Goal: Task Accomplishment & Management: Use online tool/utility

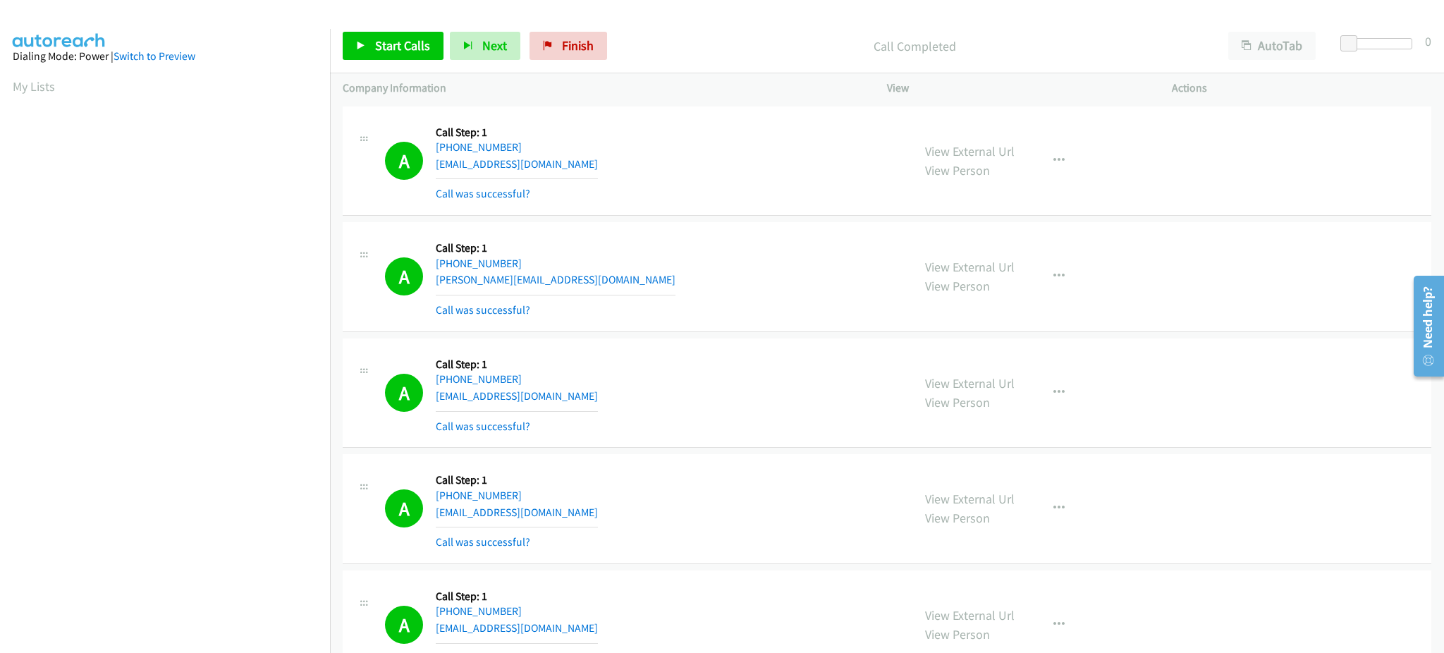
scroll to position [141, 0]
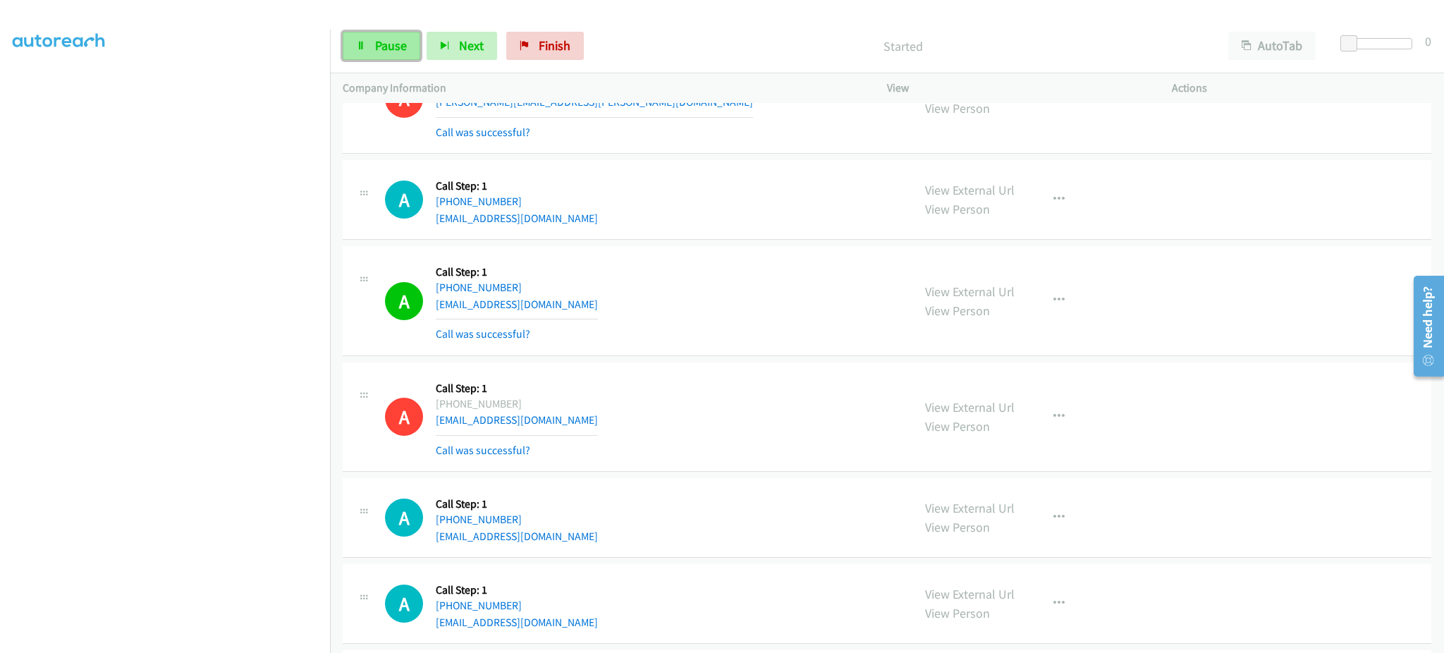
click at [392, 45] on span "Pause" at bounding box center [391, 45] width 32 height 16
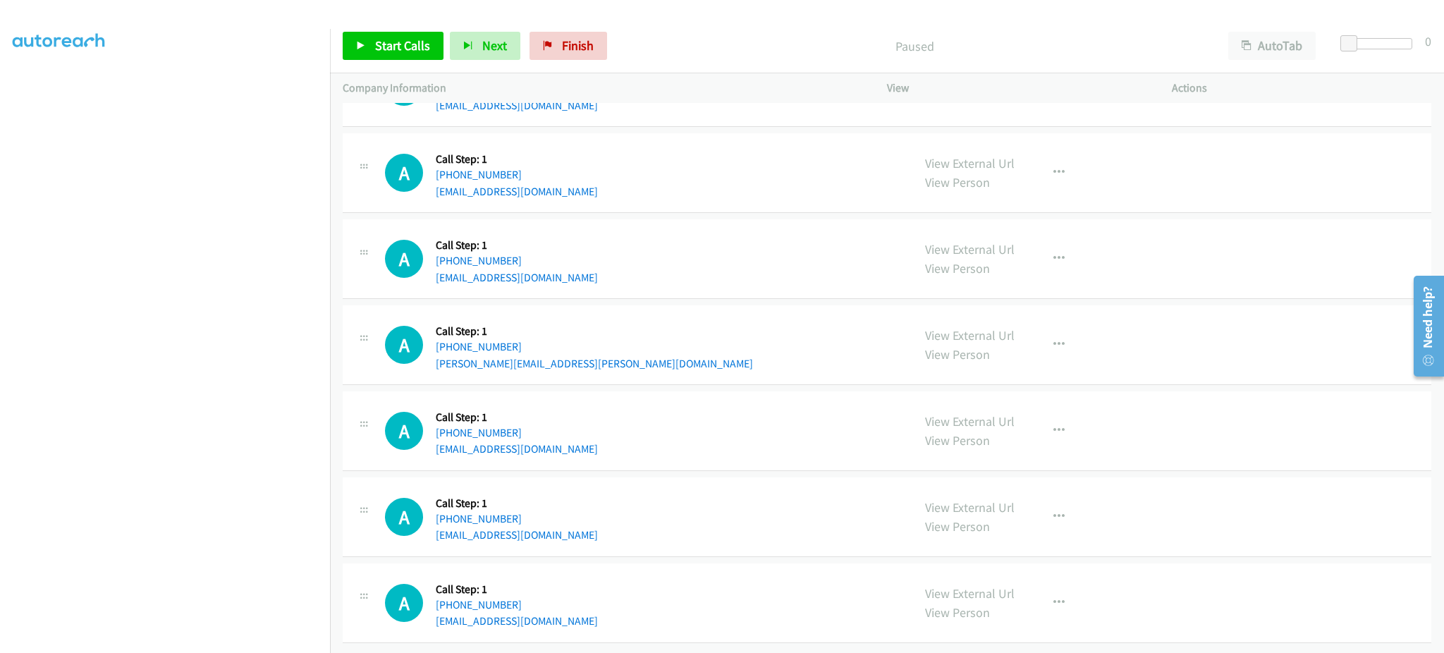
scroll to position [10682, 0]
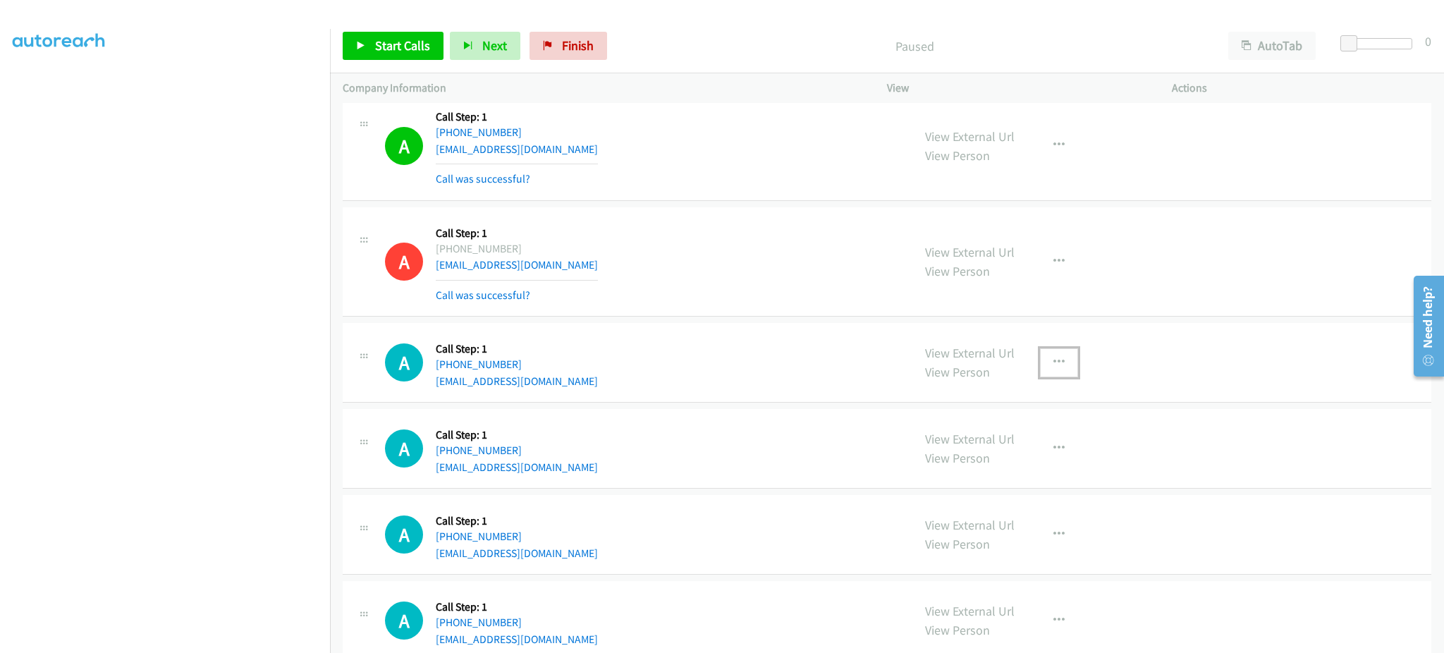
click at [1045, 359] on button "button" at bounding box center [1059, 362] width 38 height 28
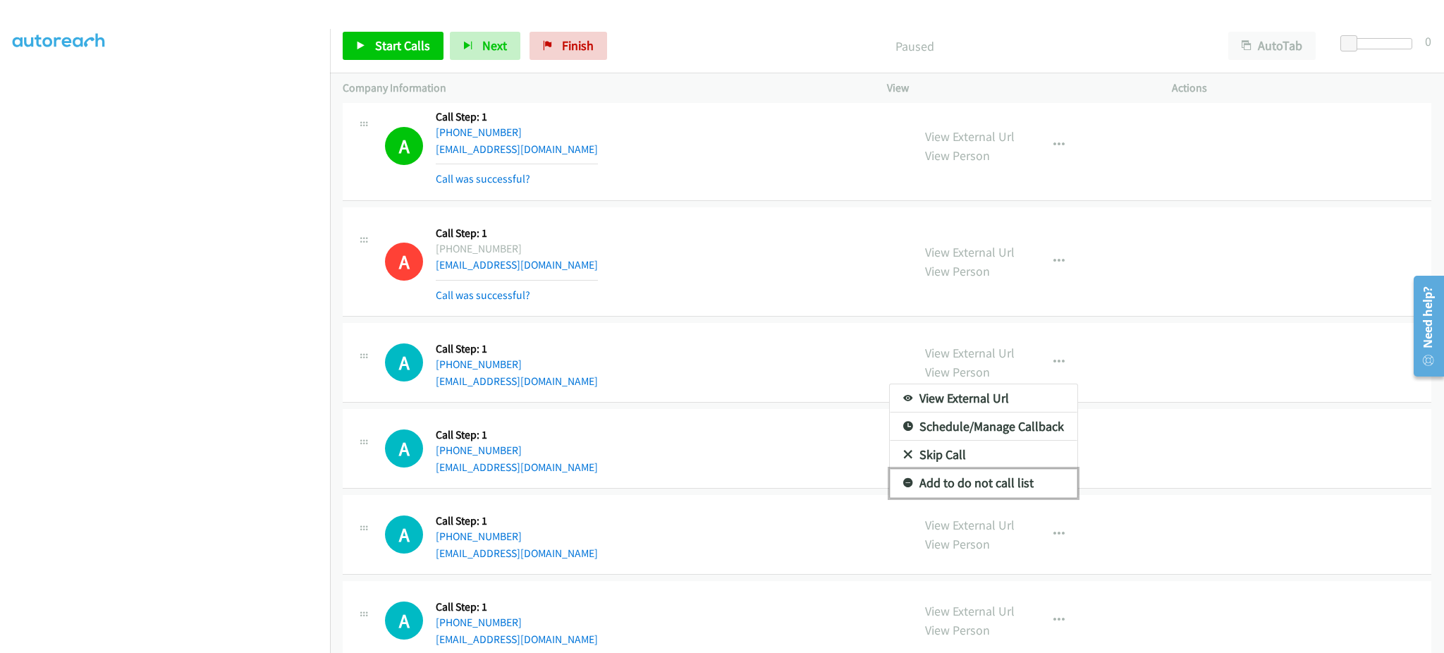
click at [1019, 486] on link "Add to do not call list" at bounding box center [983, 483] width 187 height 28
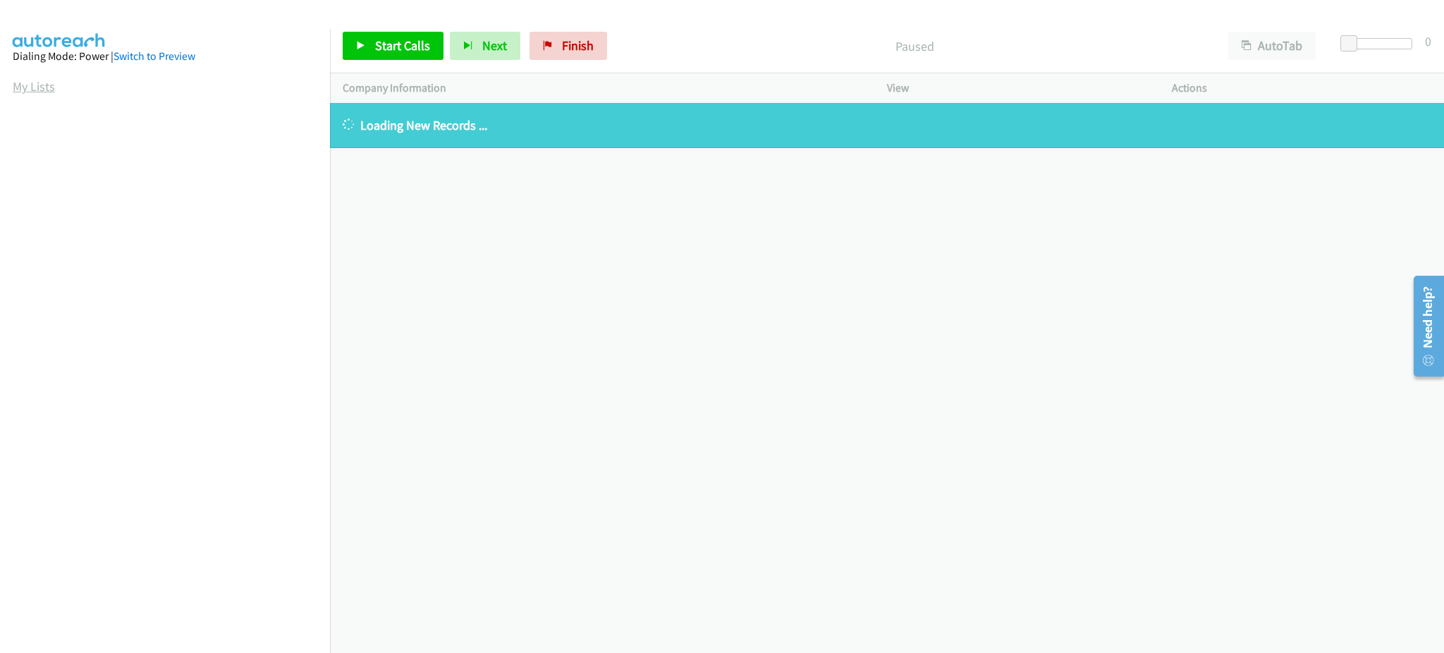
click at [39, 86] on link "My Lists" at bounding box center [34, 86] width 42 height 16
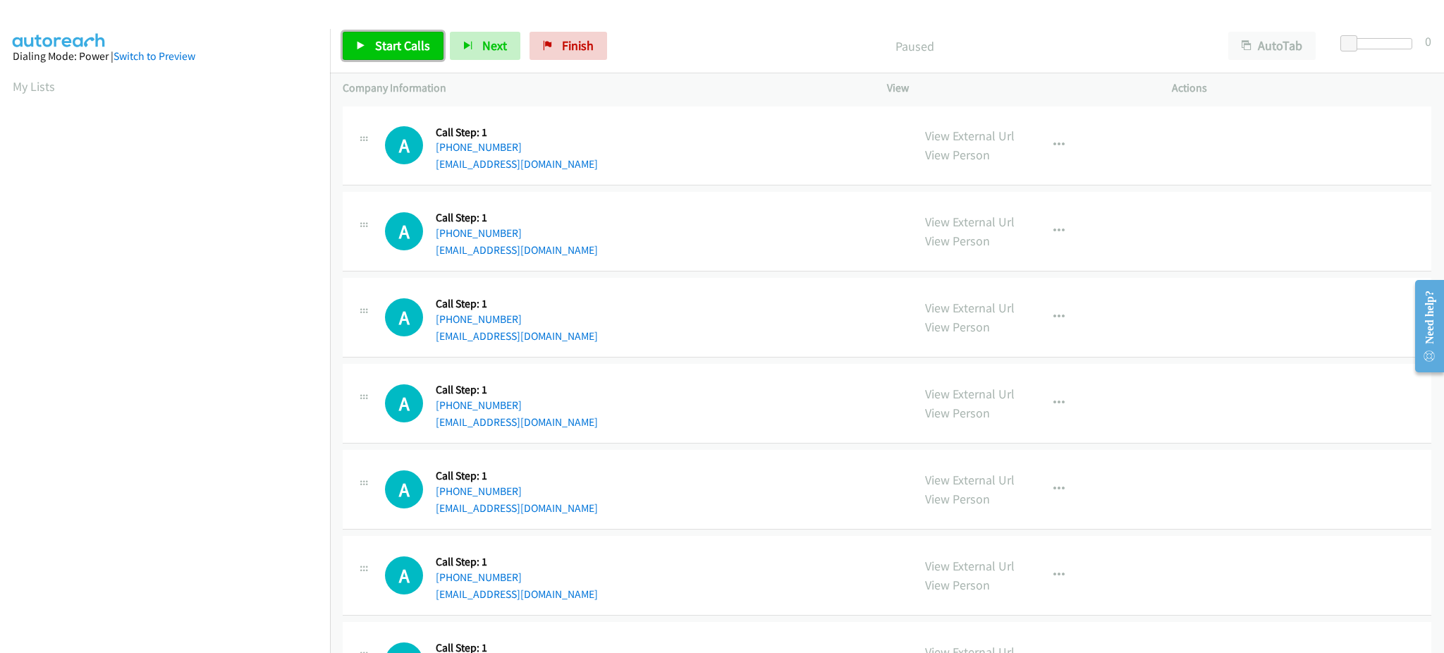
click at [414, 60] on link "Start Calls" at bounding box center [393, 46] width 101 height 28
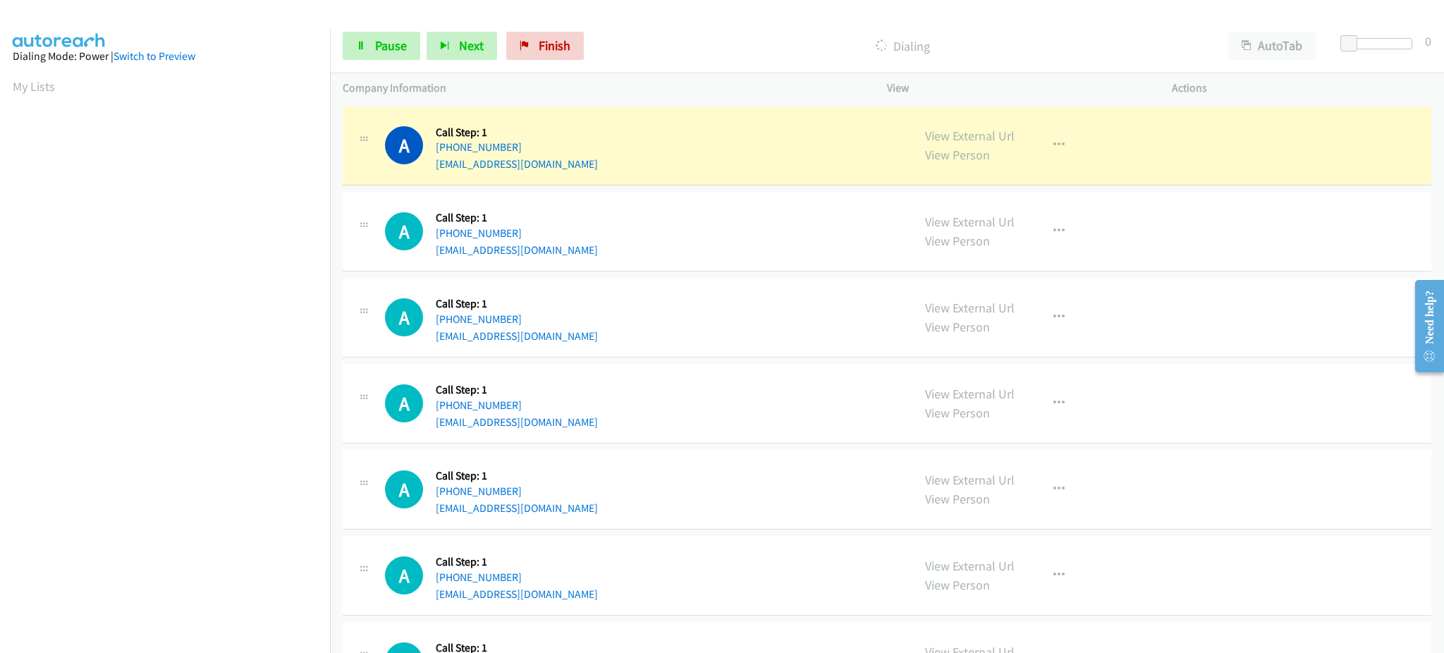
scroll to position [141, 0]
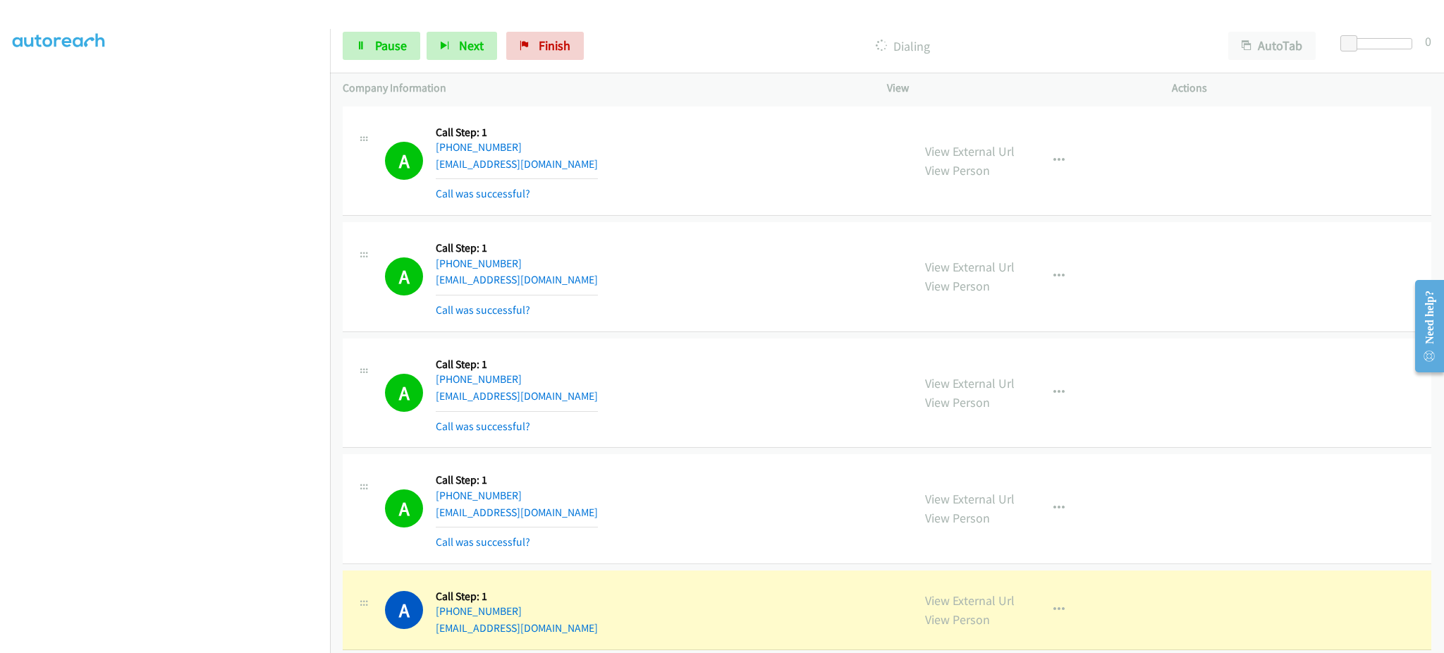
click at [376, 62] on div "Start Calls Pause Next Finish Dialing AutoTab AutoTab 0" at bounding box center [887, 46] width 1114 height 54
click at [381, 40] on span "Pause" at bounding box center [391, 45] width 32 height 16
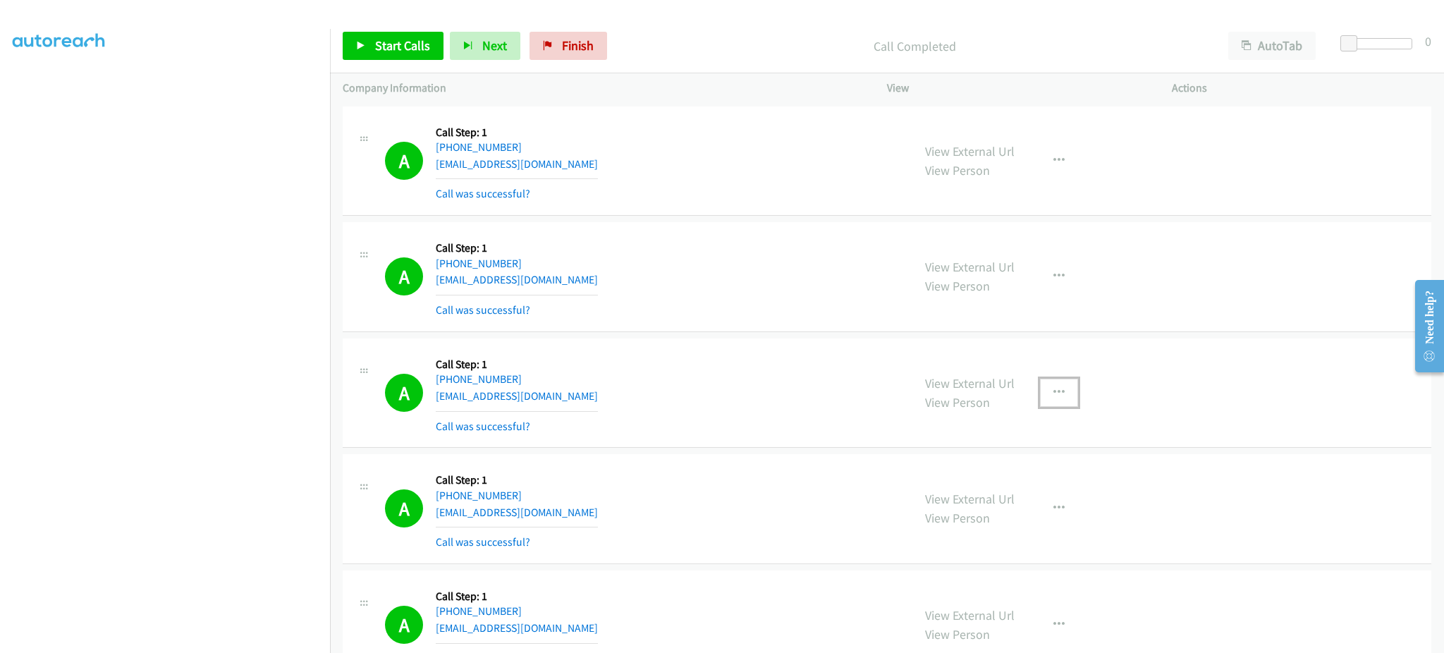
click at [1053, 395] on icon "button" at bounding box center [1058, 392] width 11 height 11
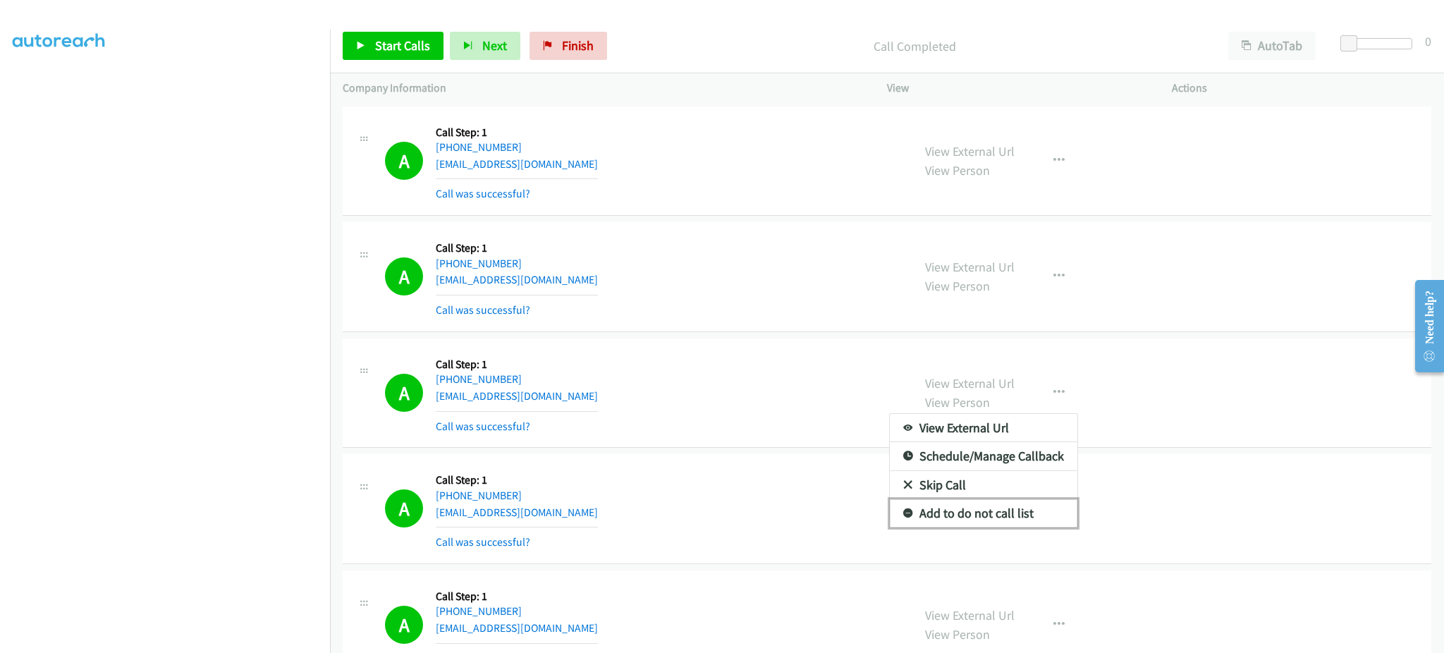
click at [988, 505] on link "Add to do not call list" at bounding box center [983, 513] width 187 height 28
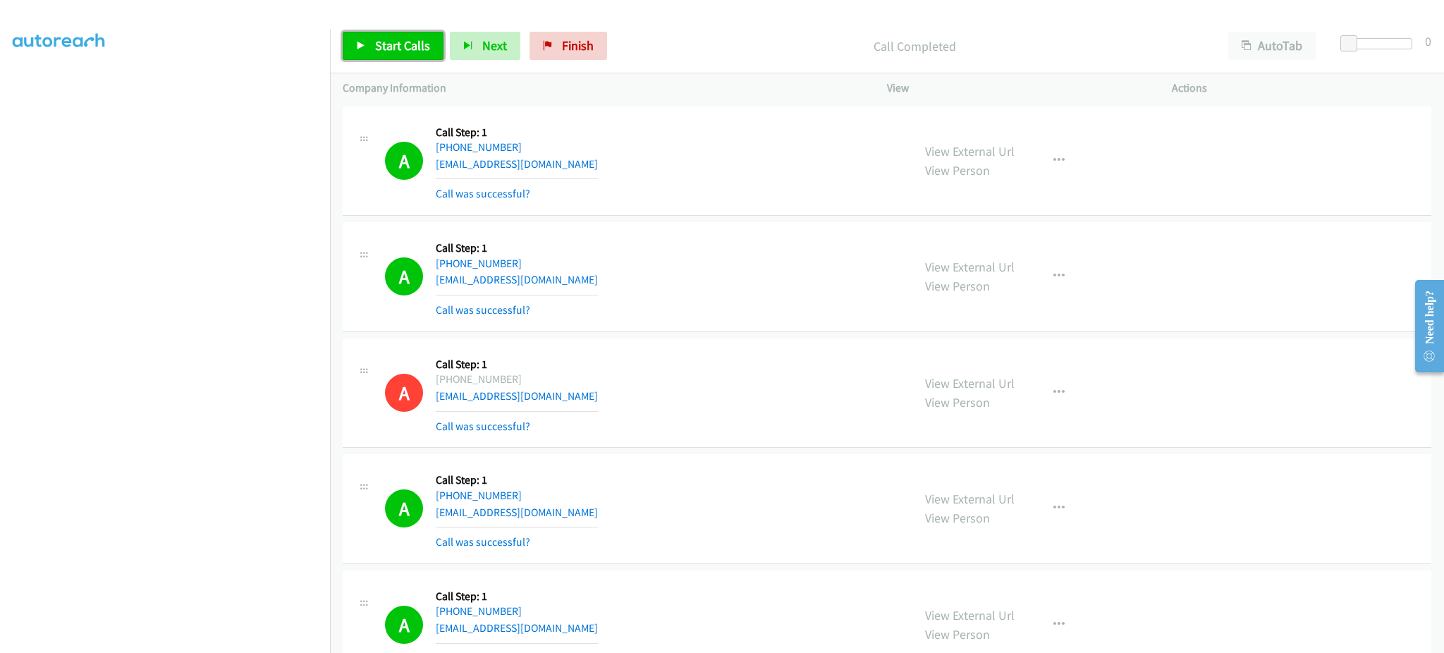
click at [422, 49] on span "Start Calls" at bounding box center [402, 45] width 55 height 16
click at [388, 43] on span "Pause" at bounding box center [391, 45] width 32 height 16
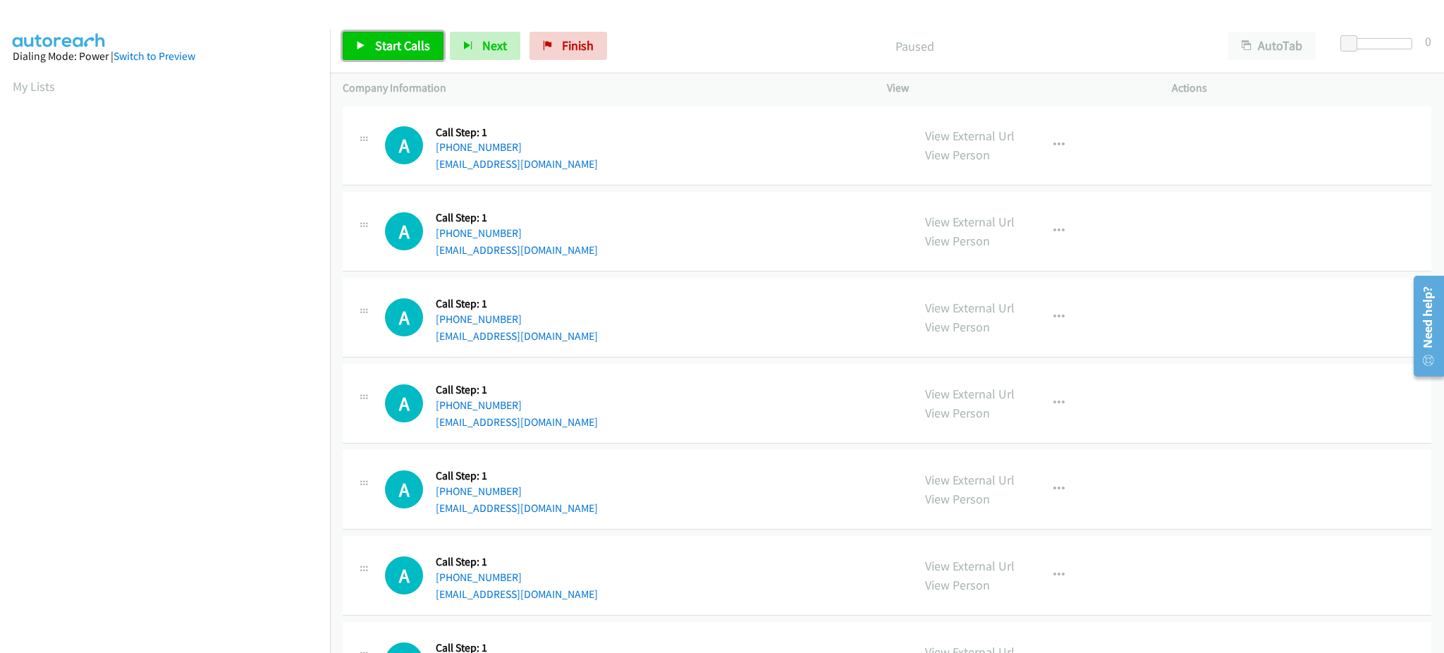
click at [386, 43] on span "Start Calls" at bounding box center [402, 45] width 55 height 16
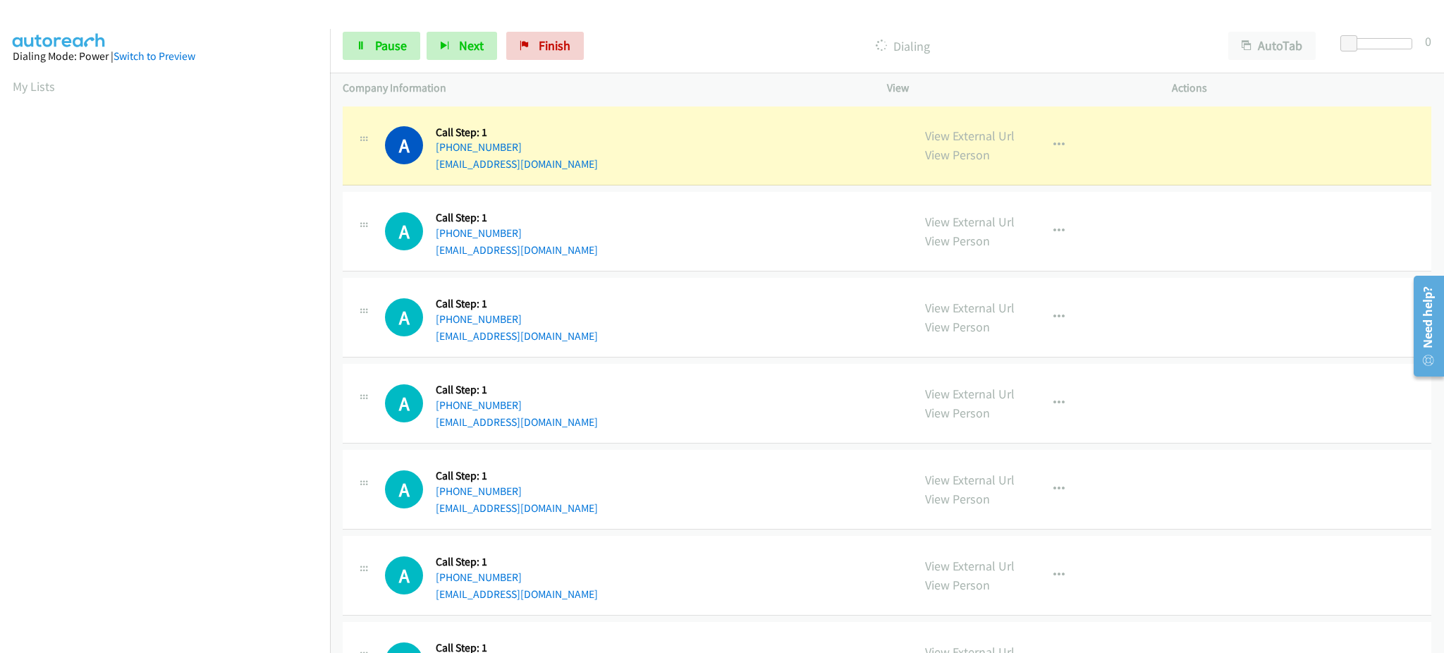
scroll to position [141, 0]
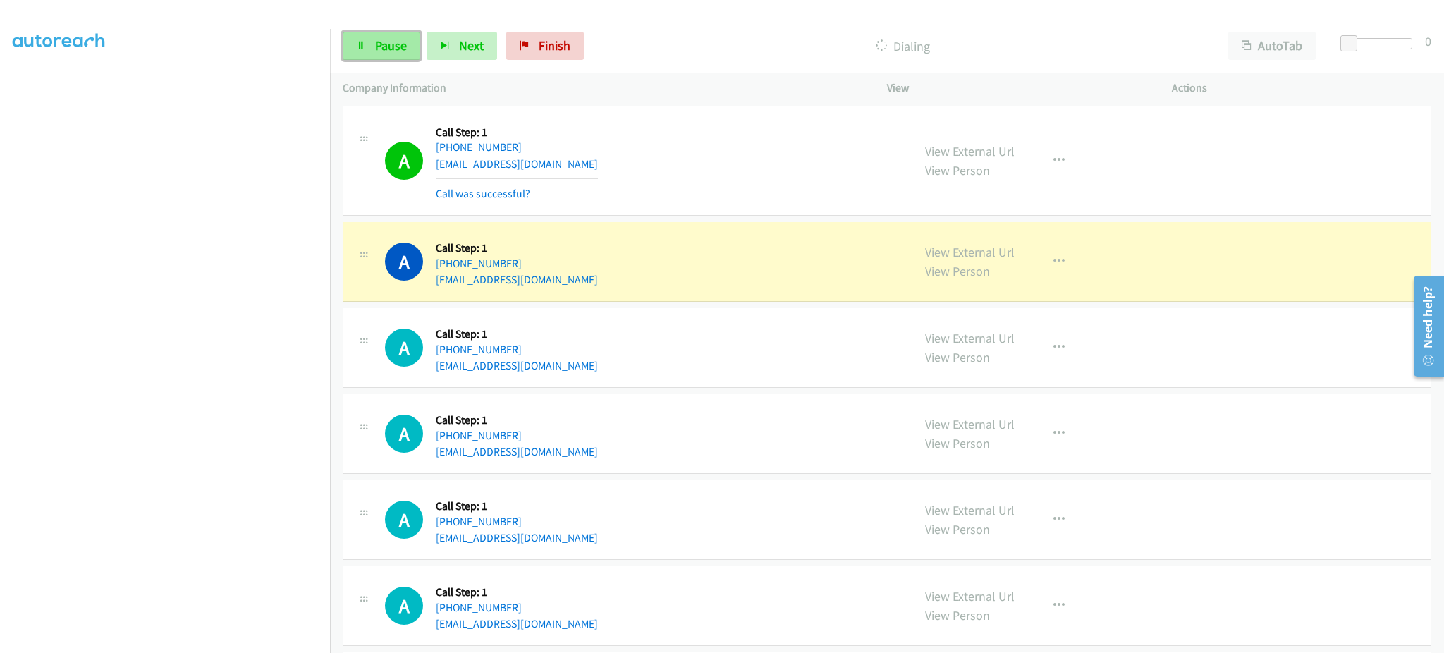
click at [382, 51] on span "Pause" at bounding box center [391, 45] width 32 height 16
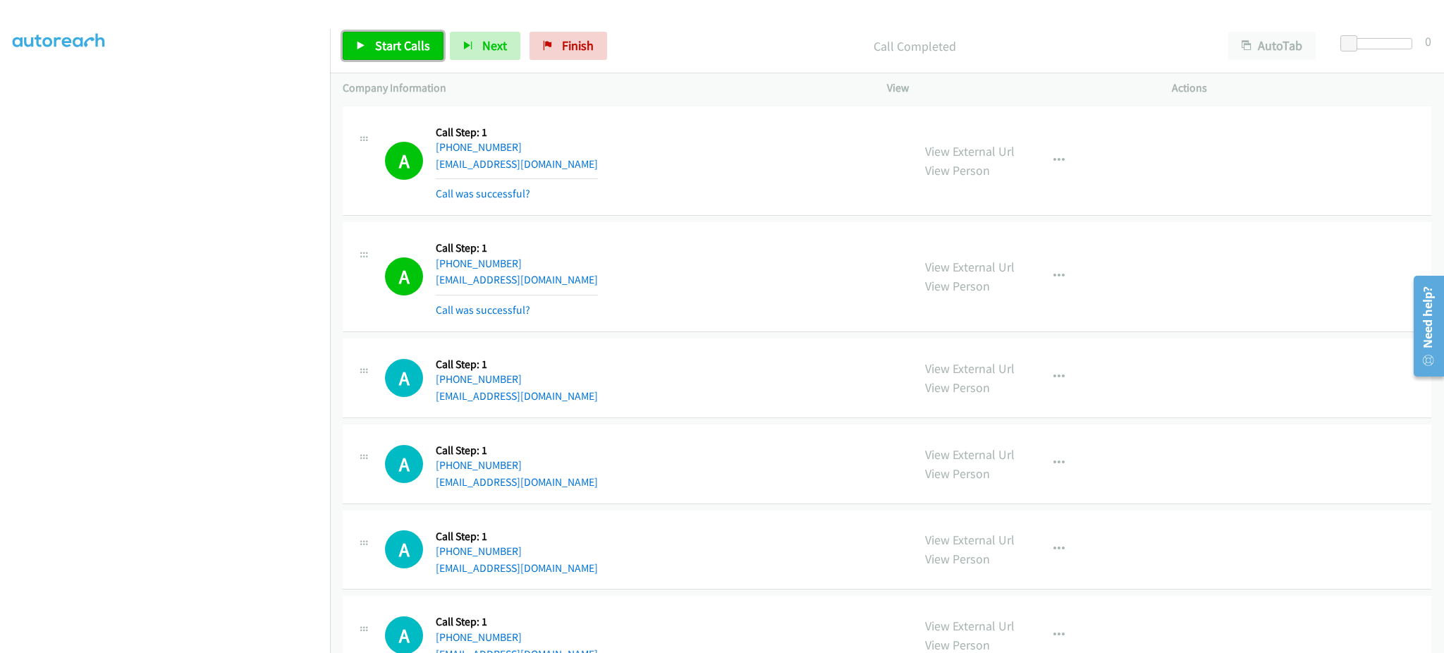
click at [393, 46] on span "Start Calls" at bounding box center [402, 45] width 55 height 16
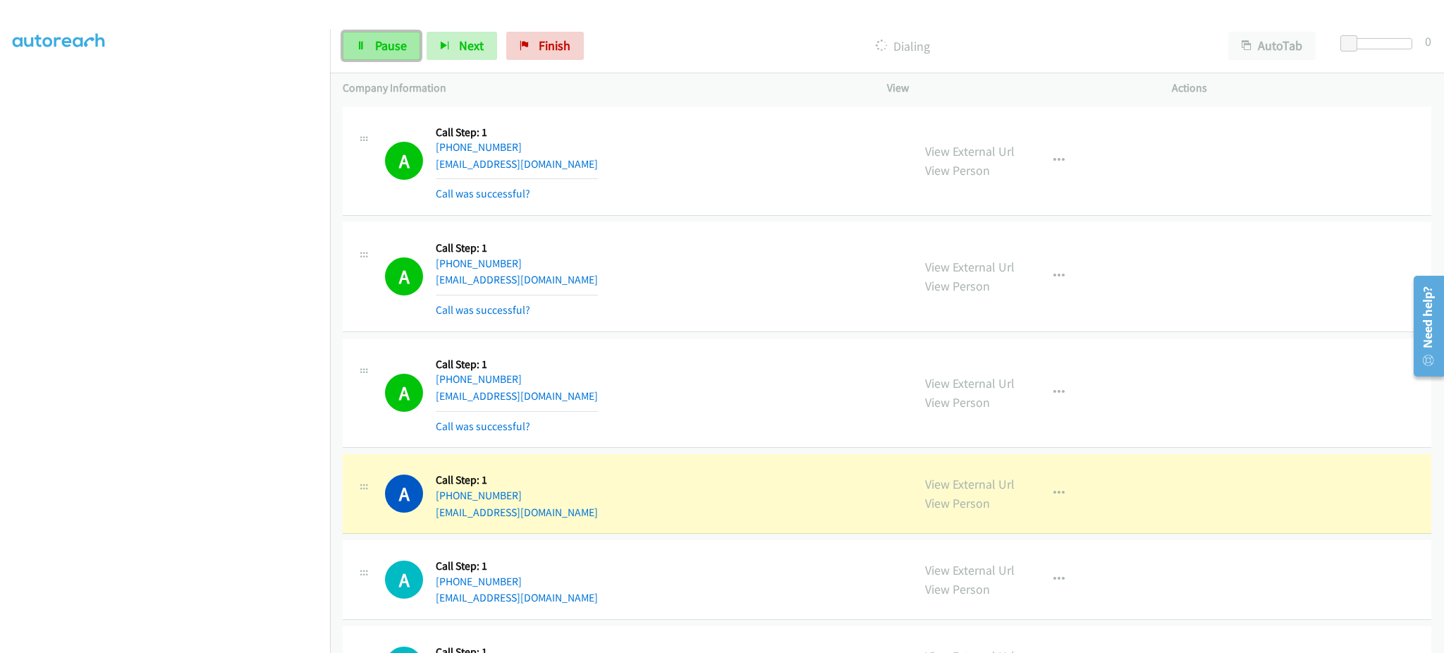
click at [407, 44] on link "Pause" at bounding box center [382, 46] width 78 height 28
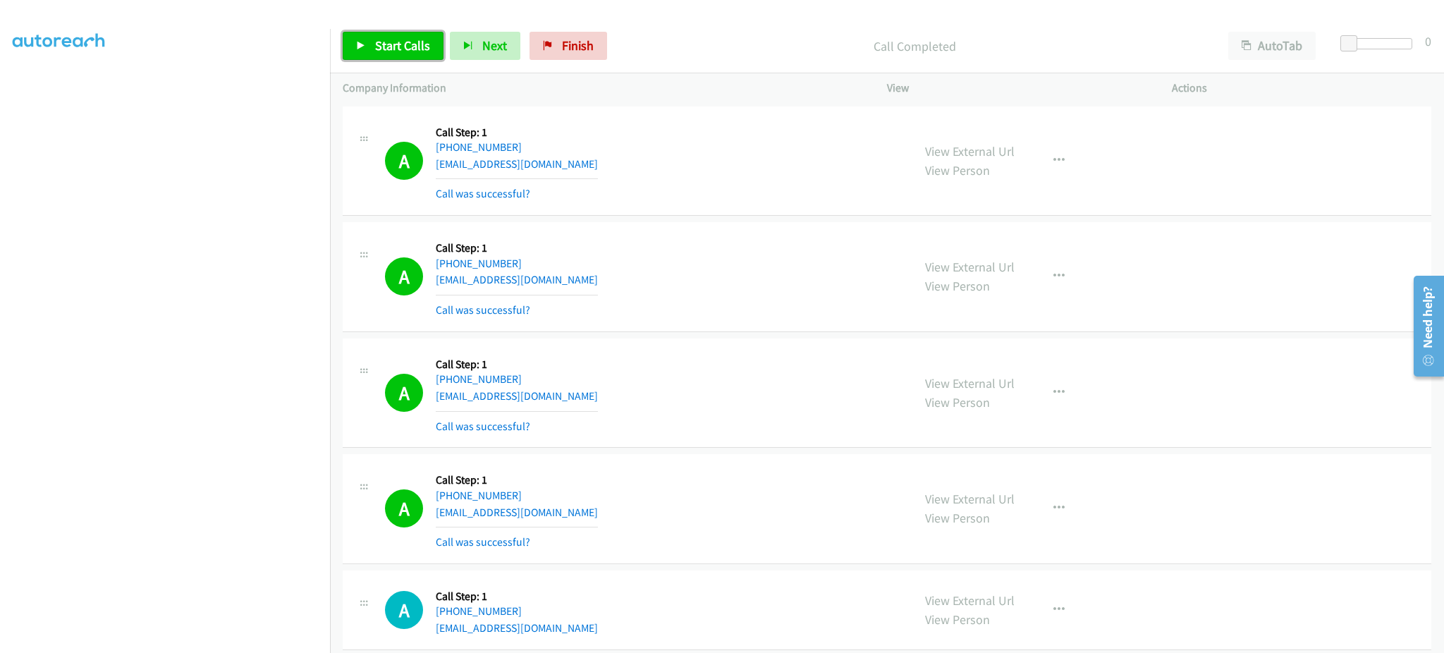
click at [414, 39] on span "Start Calls" at bounding box center [402, 45] width 55 height 16
click at [386, 32] on link "Pause" at bounding box center [382, 46] width 78 height 28
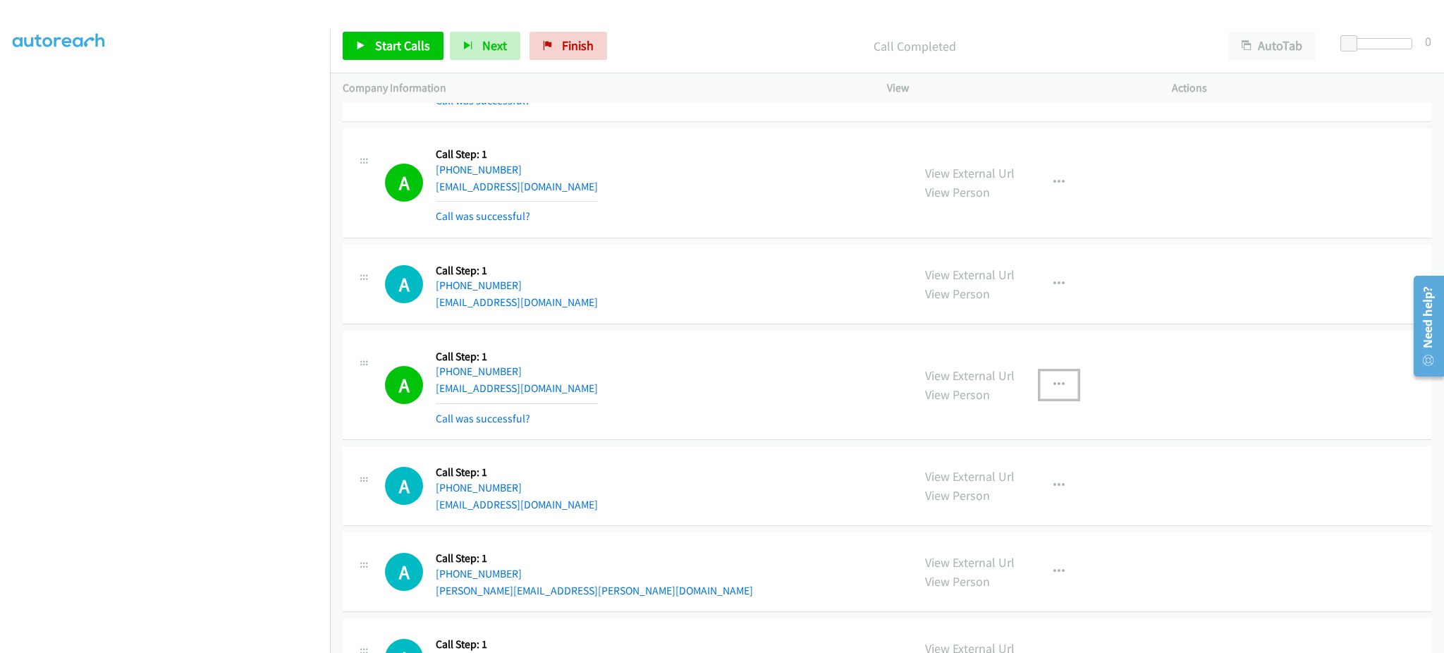
click at [1053, 388] on icon "button" at bounding box center [1058, 384] width 11 height 11
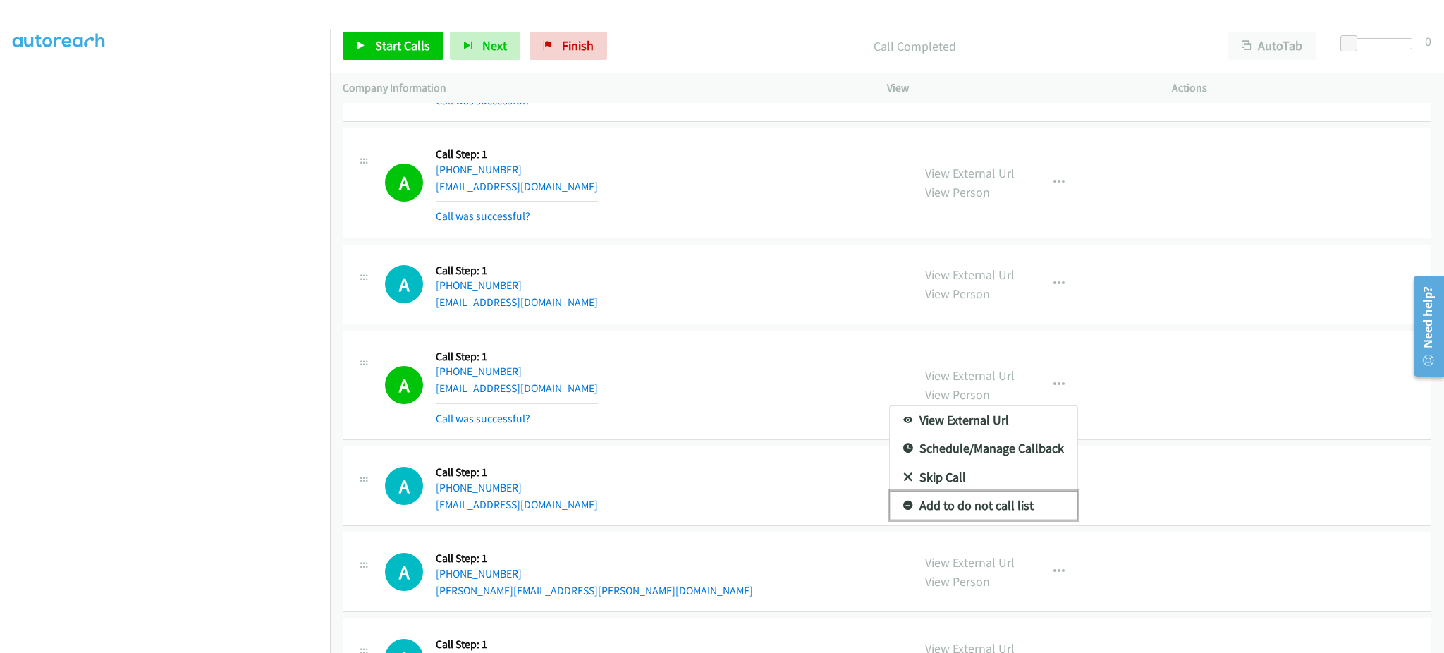
click at [995, 500] on link "Add to do not call list" at bounding box center [983, 505] width 187 height 28
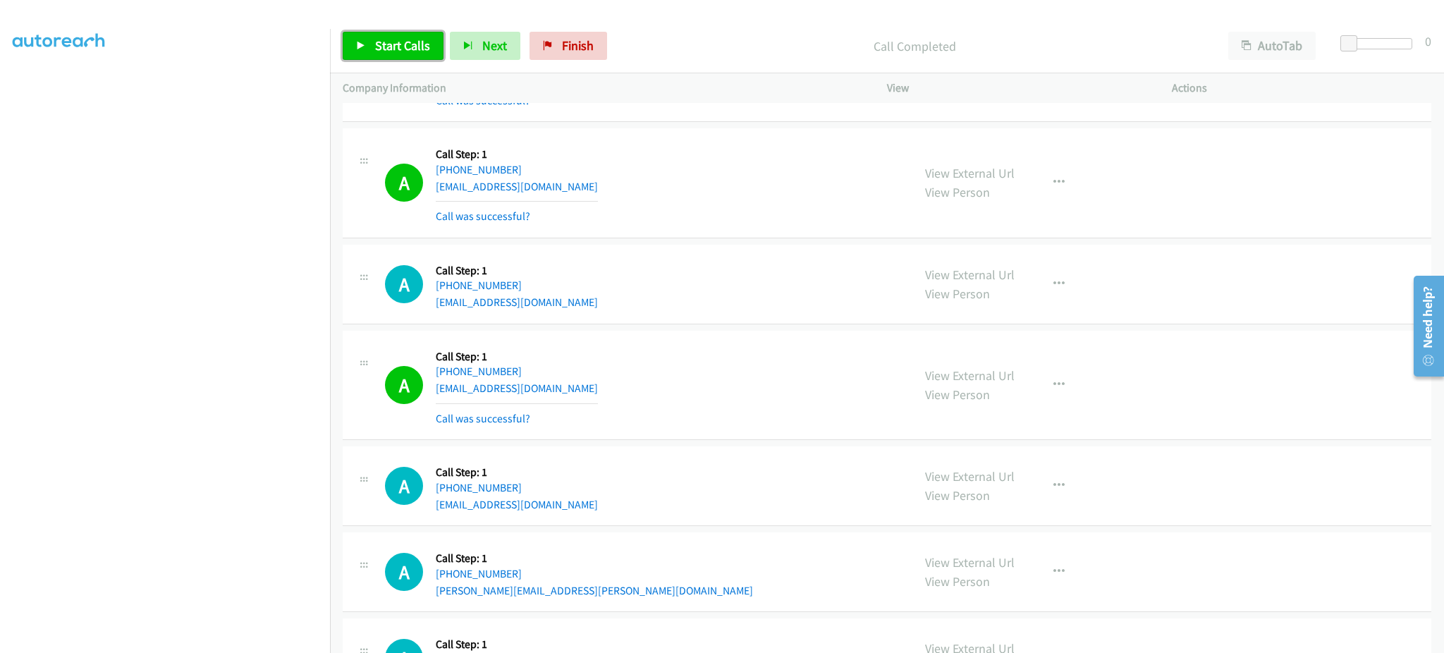
click at [389, 42] on span "Start Calls" at bounding box center [402, 45] width 55 height 16
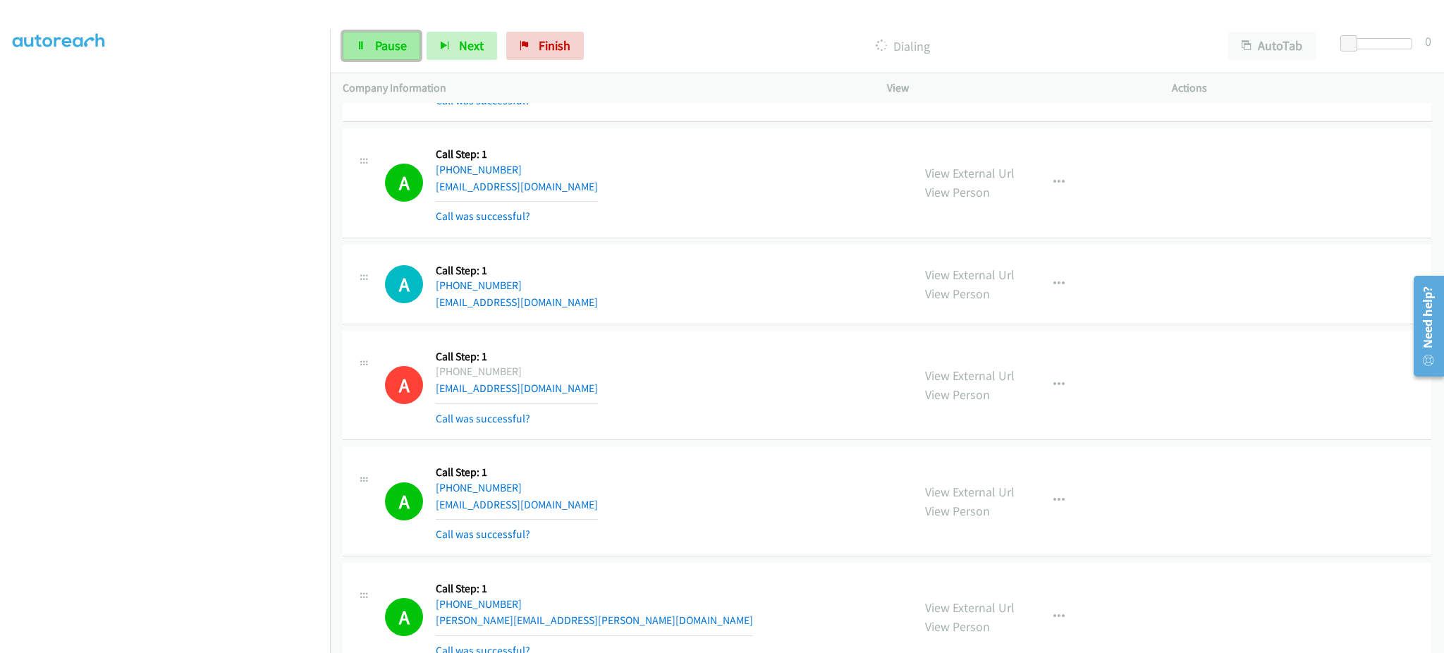
click at [393, 50] on span "Pause" at bounding box center [391, 45] width 32 height 16
click at [423, 47] on span "Start Calls" at bounding box center [402, 45] width 55 height 16
click at [448, 49] on icon "button" at bounding box center [445, 47] width 10 height 10
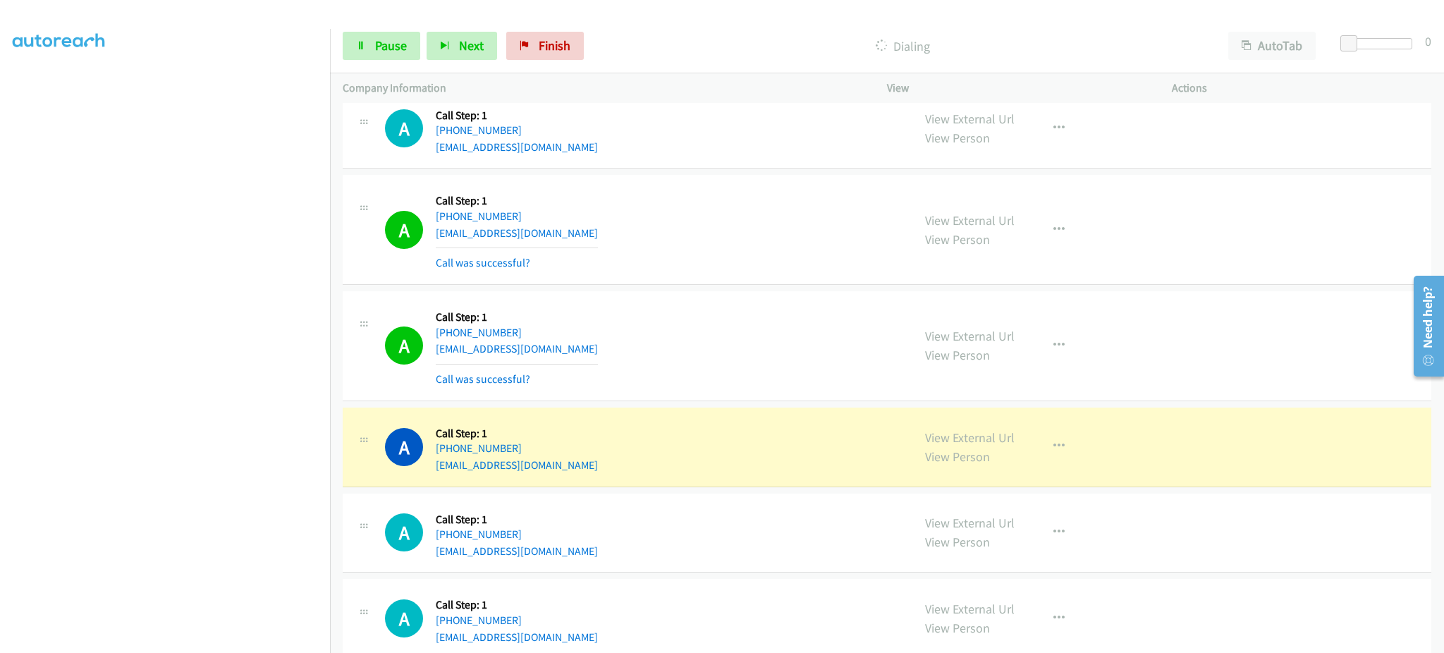
scroll to position [1171, 0]
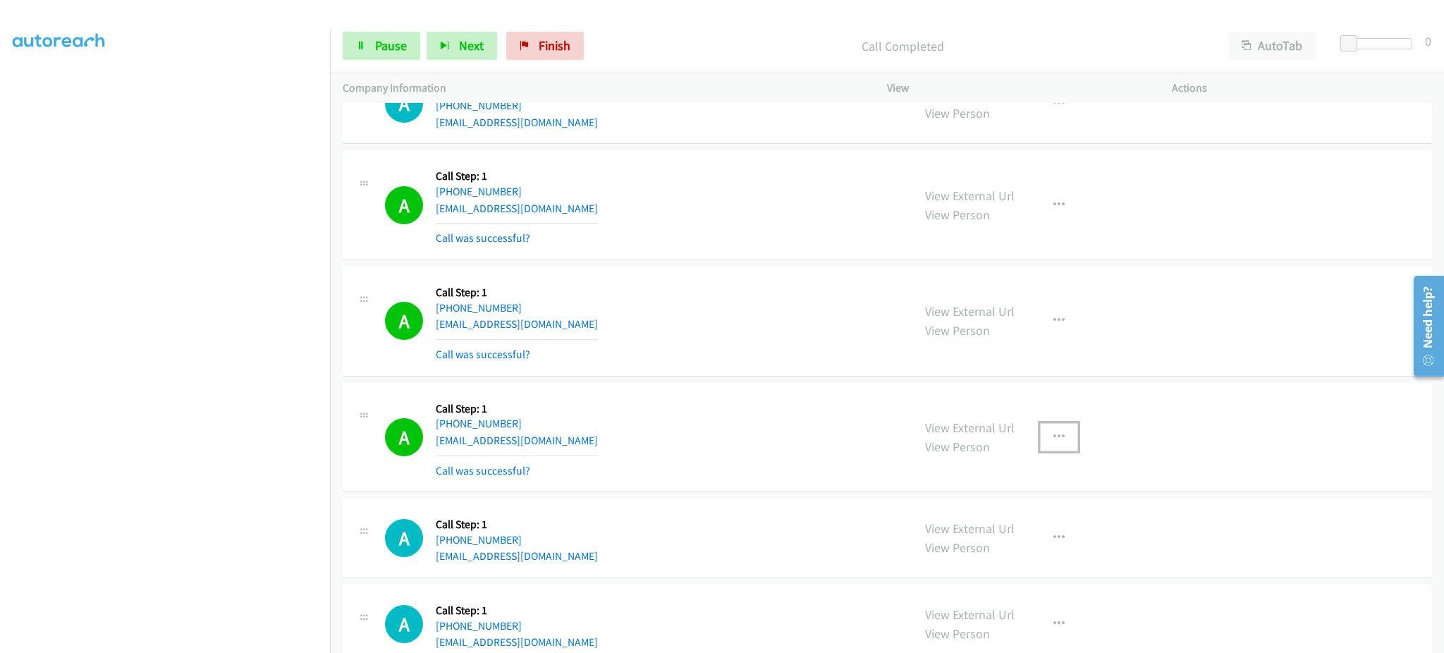
click at [1053, 433] on icon "button" at bounding box center [1058, 436] width 11 height 11
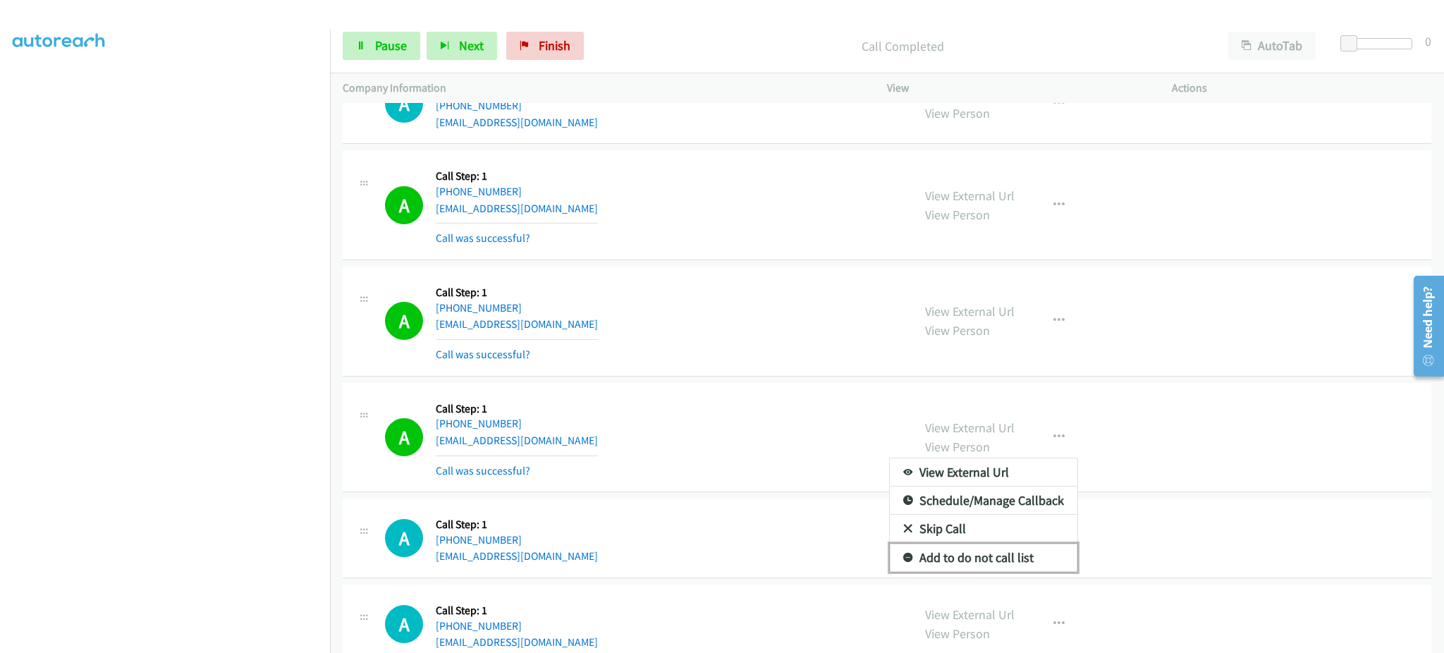
click at [1022, 549] on link "Add to do not call list" at bounding box center [983, 557] width 187 height 28
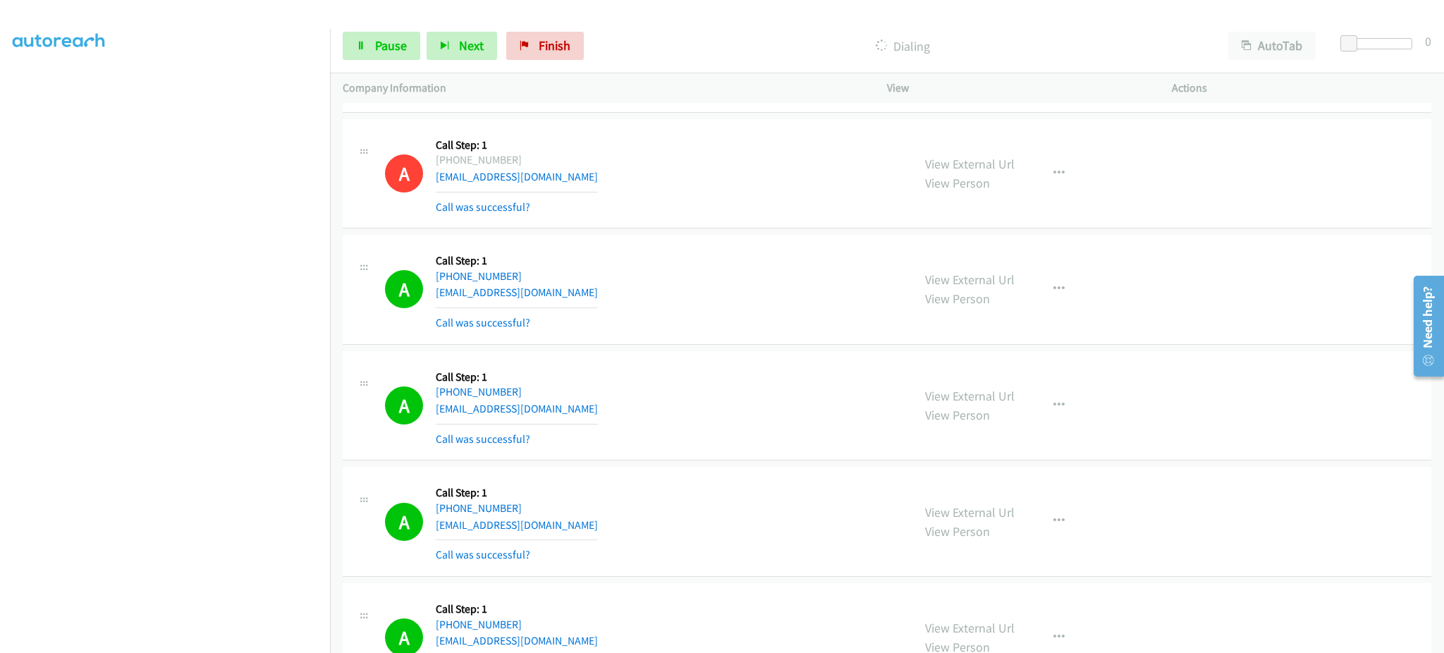
scroll to position [1735, 0]
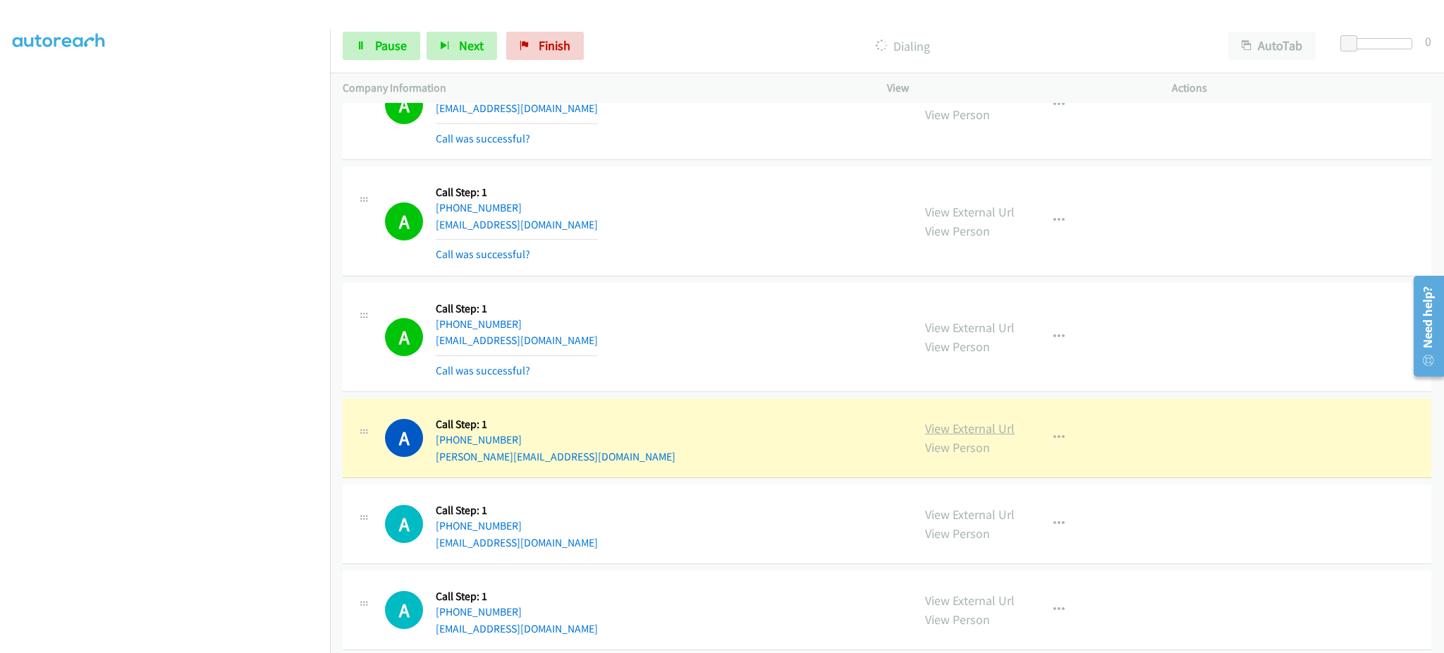
click at [973, 422] on link "View External Url" at bounding box center [970, 428] width 90 height 16
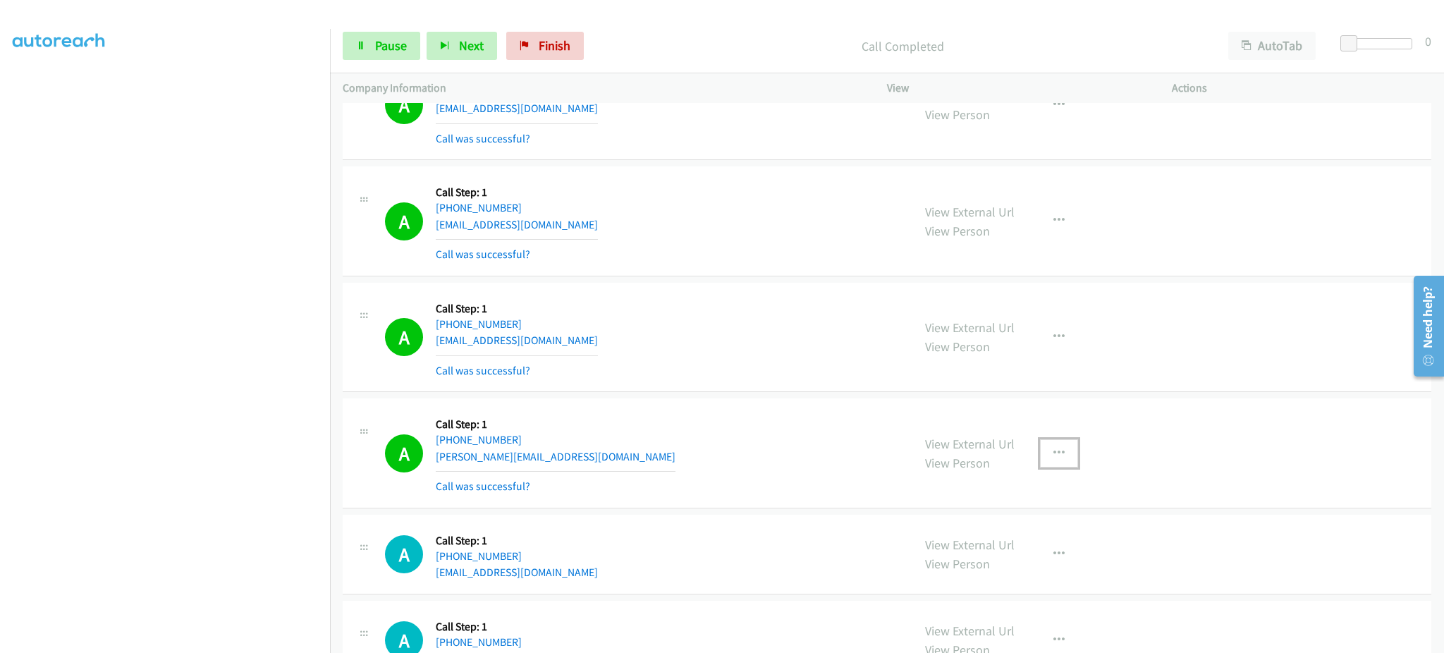
click at [1056, 448] on icon "button" at bounding box center [1058, 453] width 11 height 11
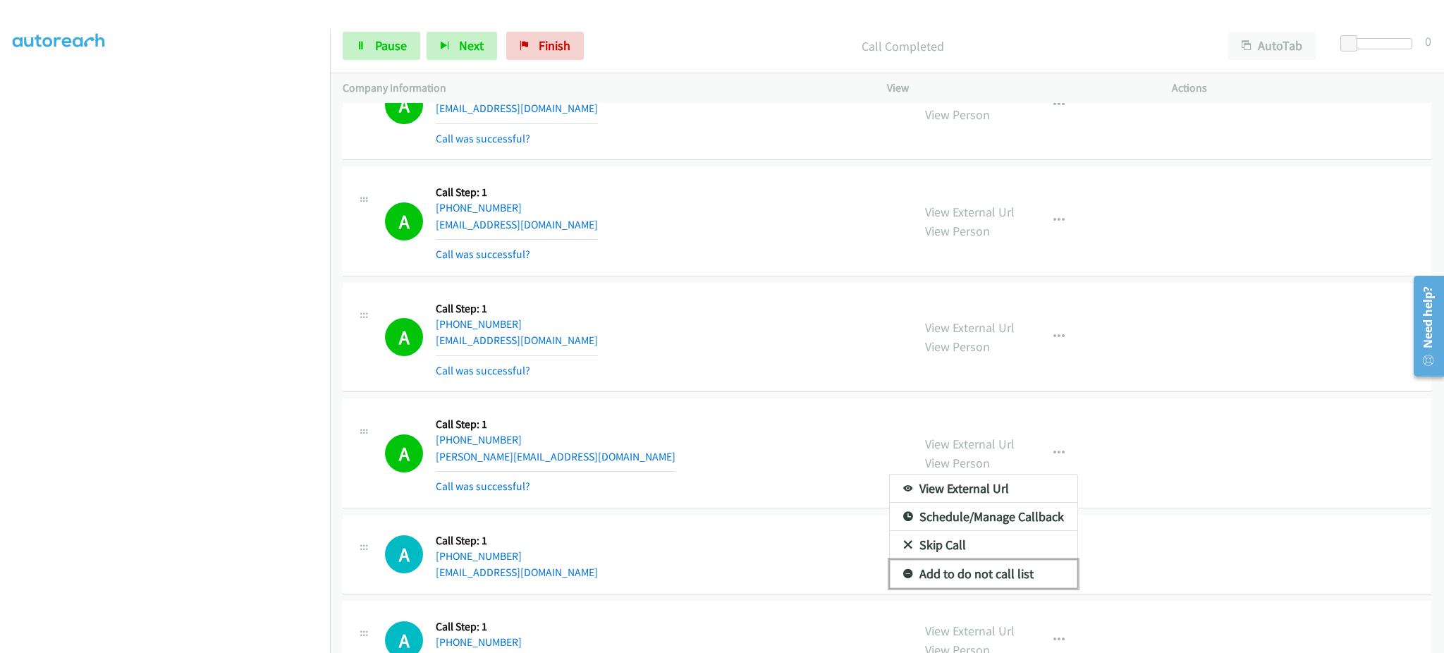
click at [1002, 574] on link "Add to do not call list" at bounding box center [983, 574] width 187 height 28
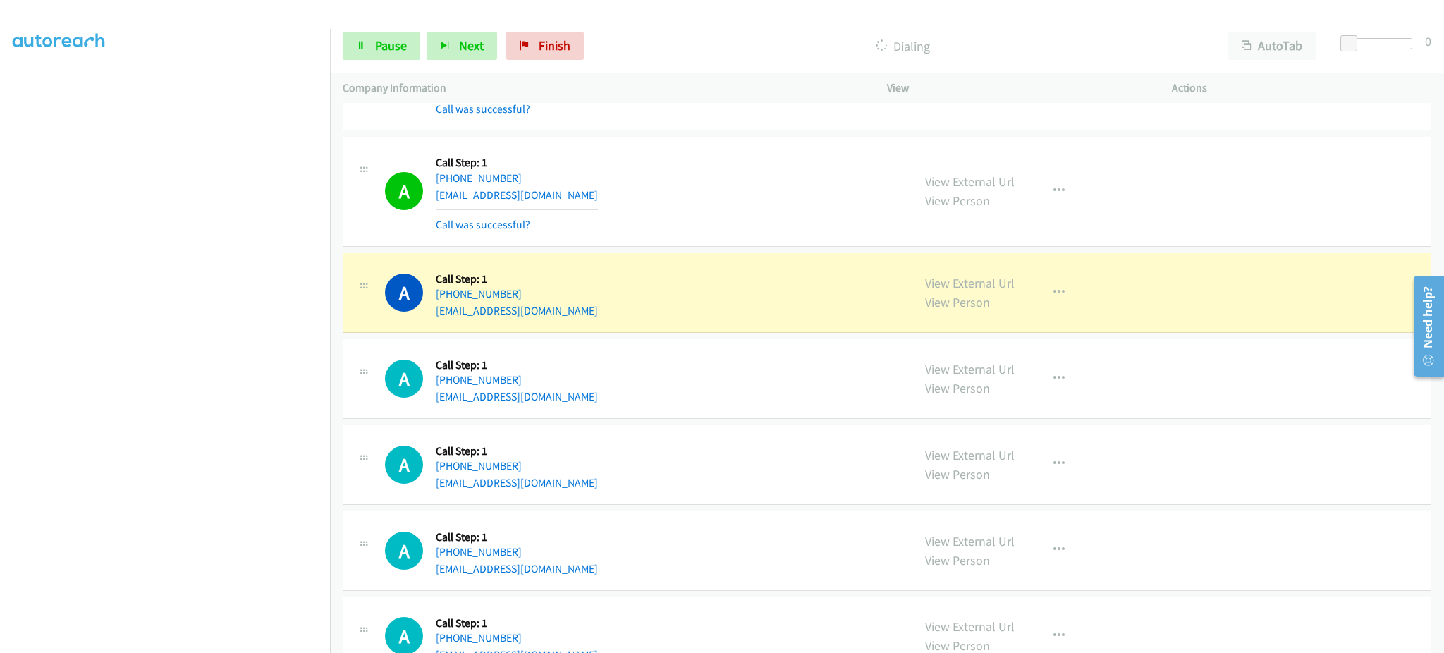
scroll to position [2581, 0]
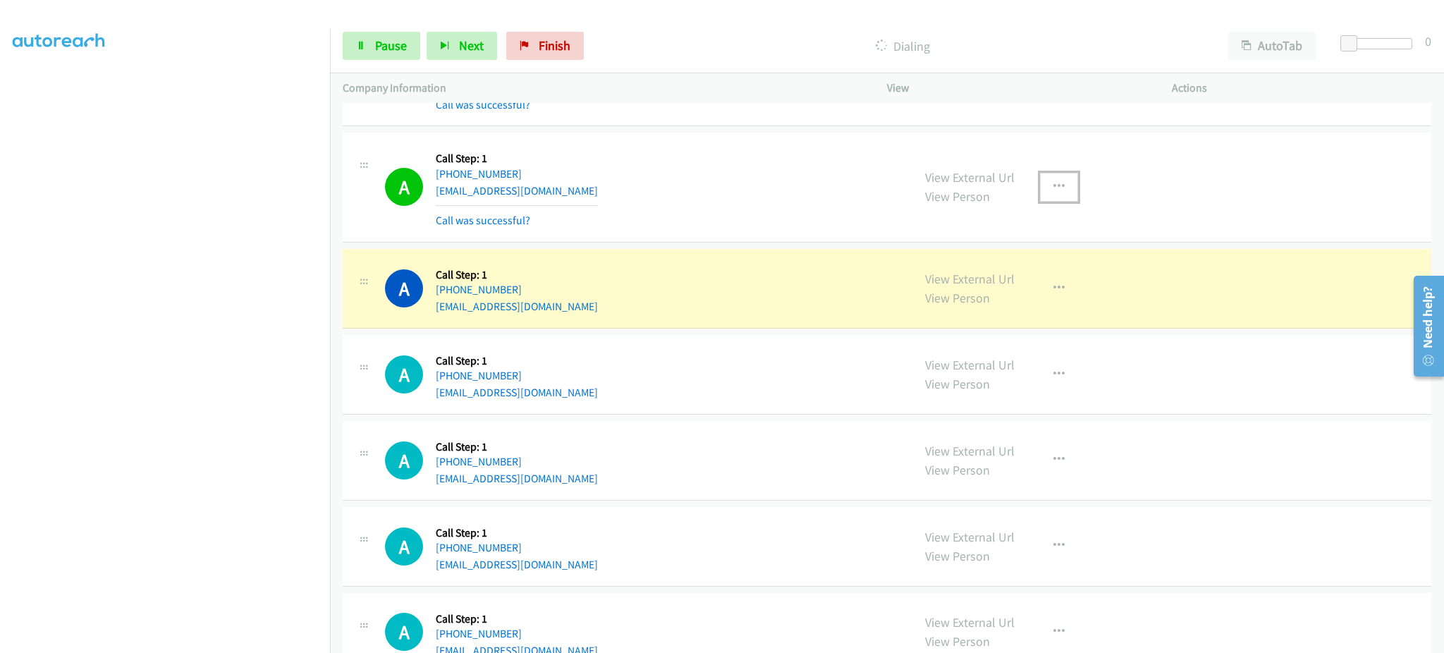
click at [1045, 200] on button "button" at bounding box center [1059, 187] width 38 height 28
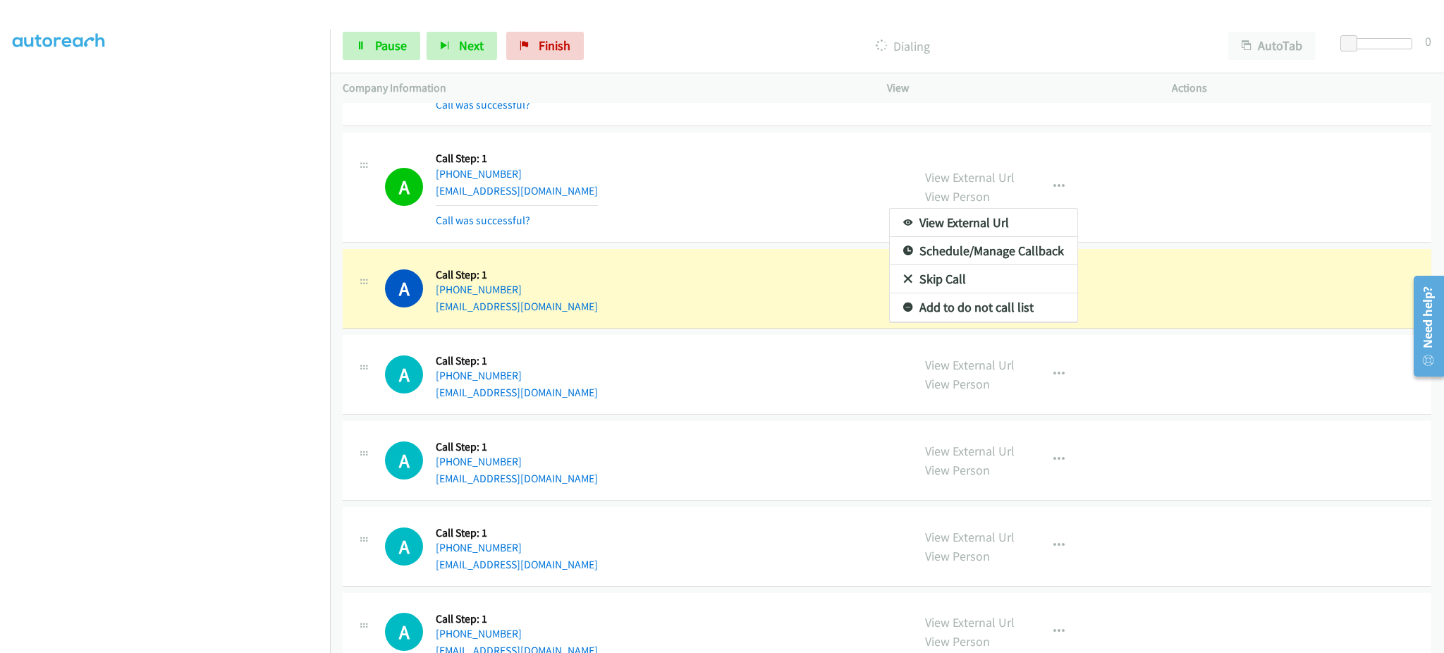
click at [1045, 193] on div at bounding box center [722, 326] width 1444 height 653
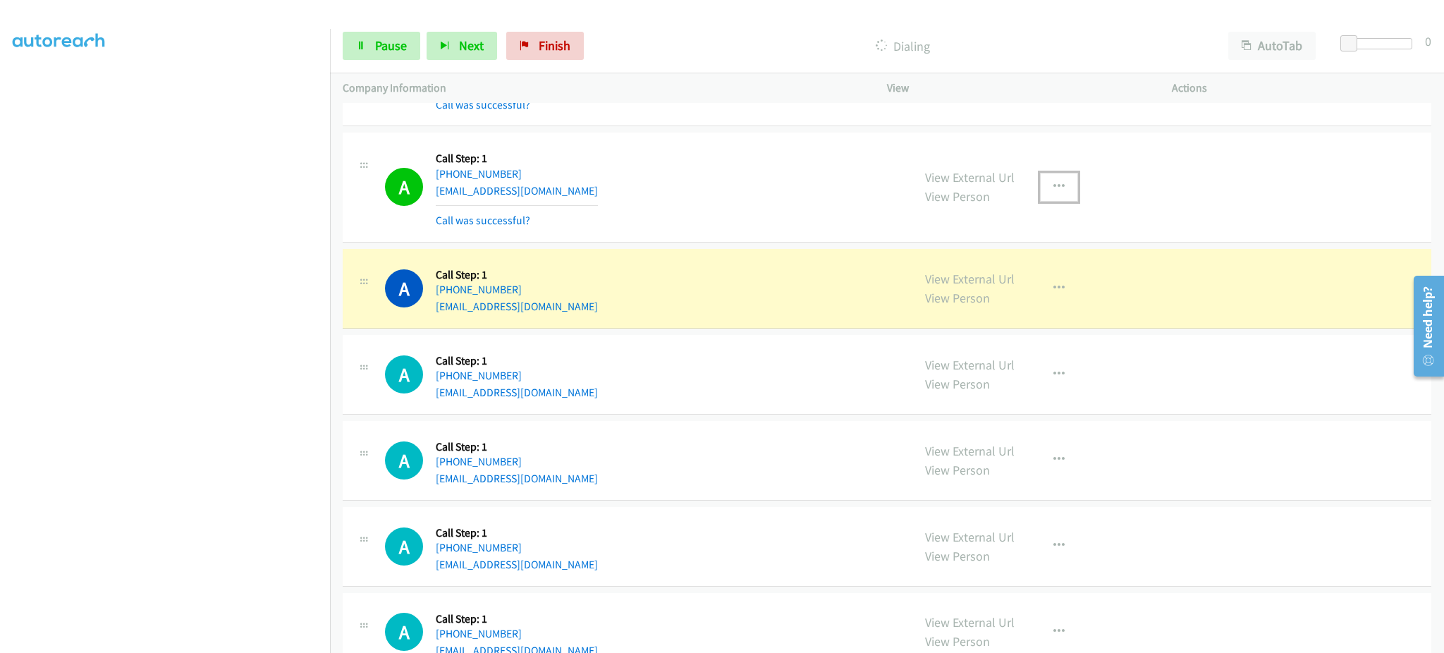
click at [1053, 189] on icon "button" at bounding box center [1058, 186] width 11 height 11
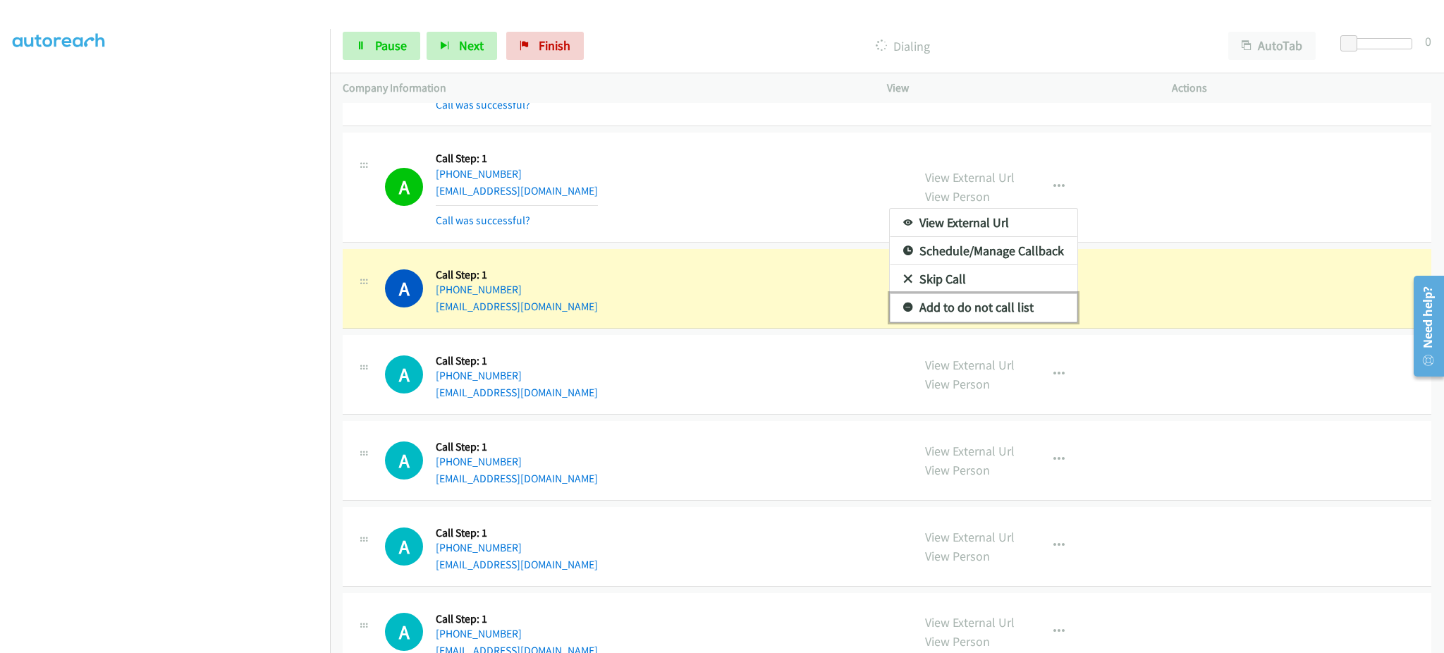
drag, startPoint x: 1000, startPoint y: 307, endPoint x: 477, endPoint y: 517, distance: 563.0
click at [1000, 307] on link "Add to do not call list" at bounding box center [983, 307] width 187 height 28
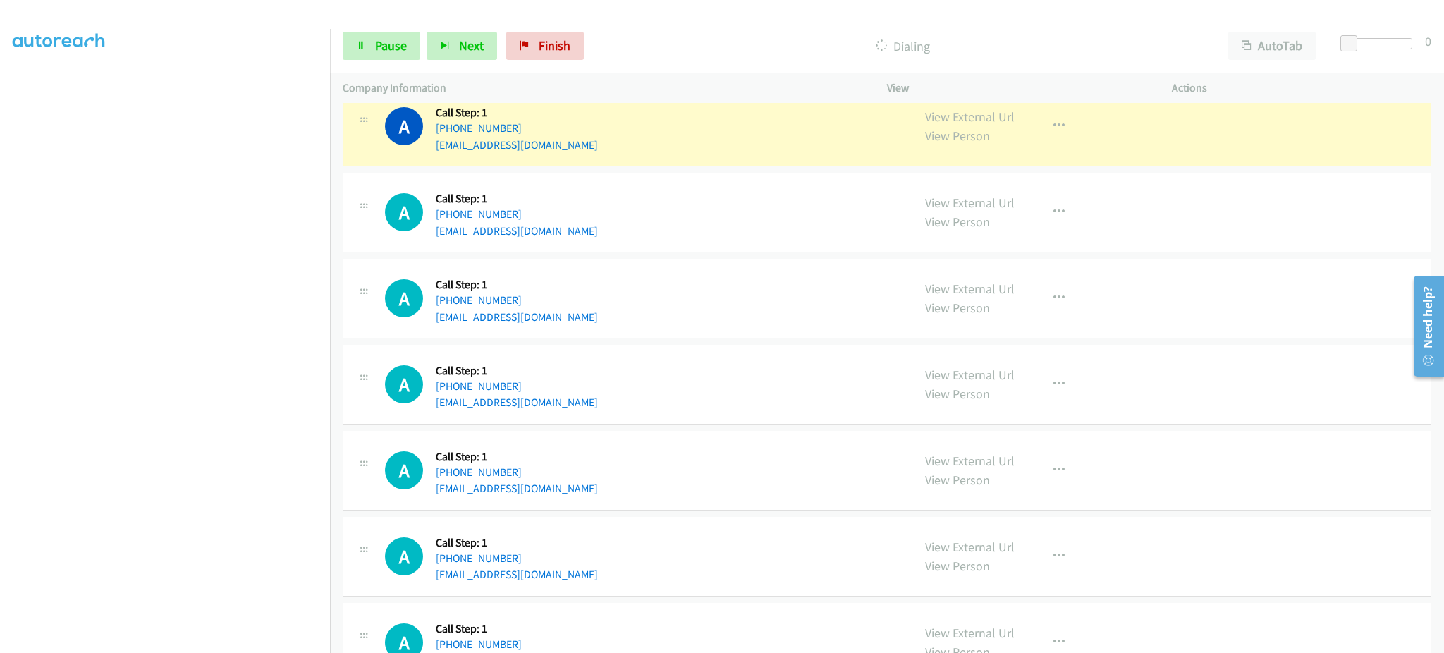
scroll to position [2863, 0]
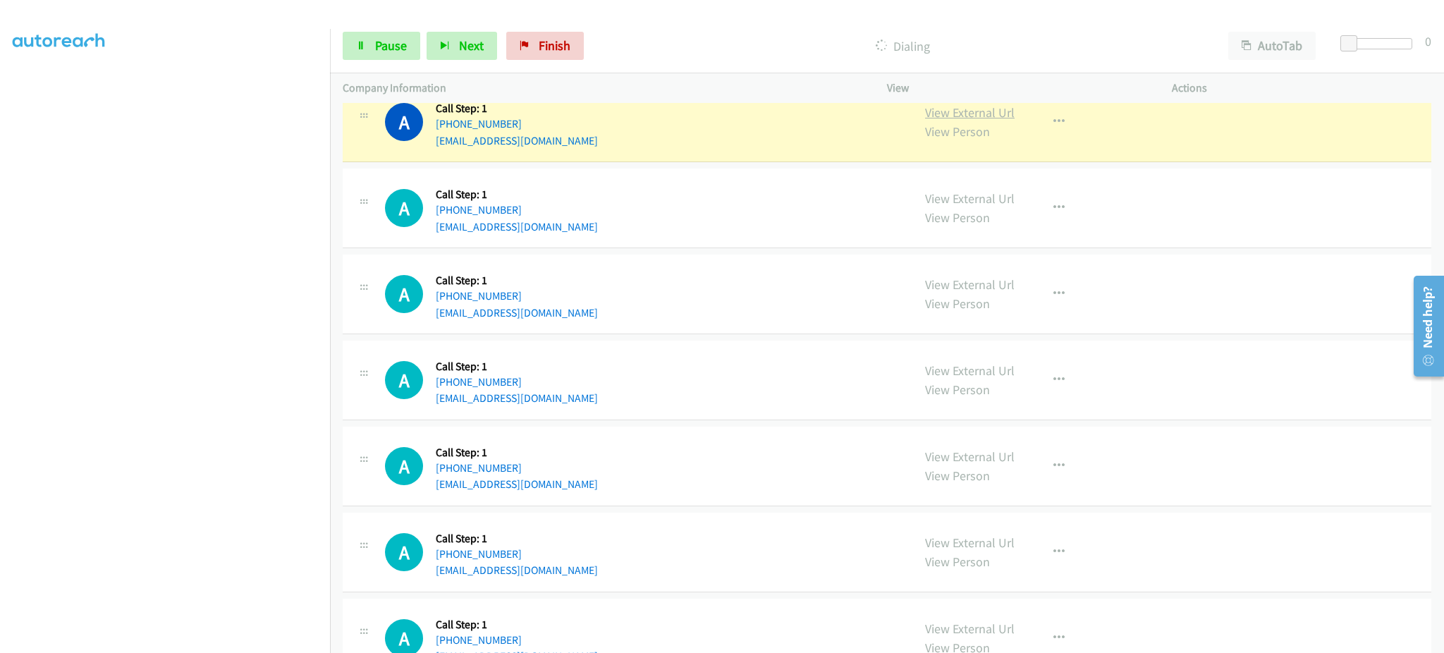
click at [974, 113] on link "View External Url" at bounding box center [970, 112] width 90 height 16
click at [980, 110] on link "View External Url" at bounding box center [970, 112] width 90 height 16
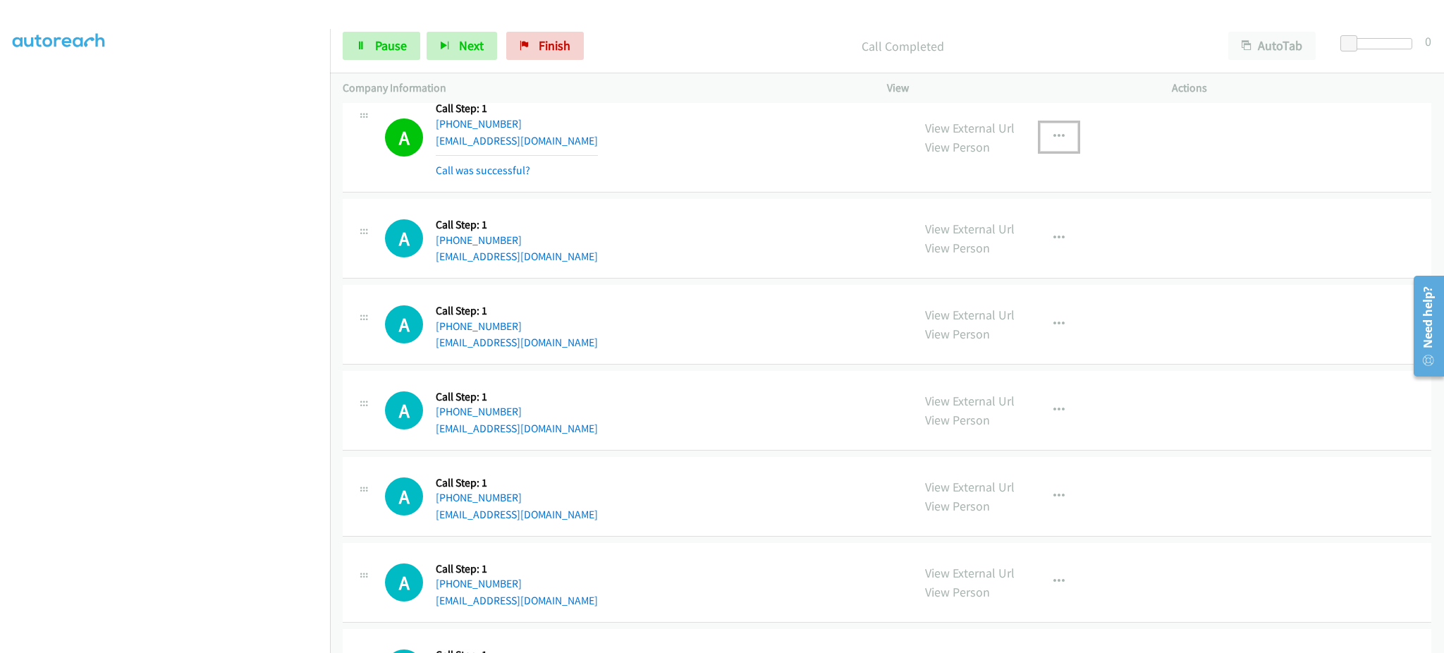
click at [1040, 141] on button "button" at bounding box center [1059, 137] width 38 height 28
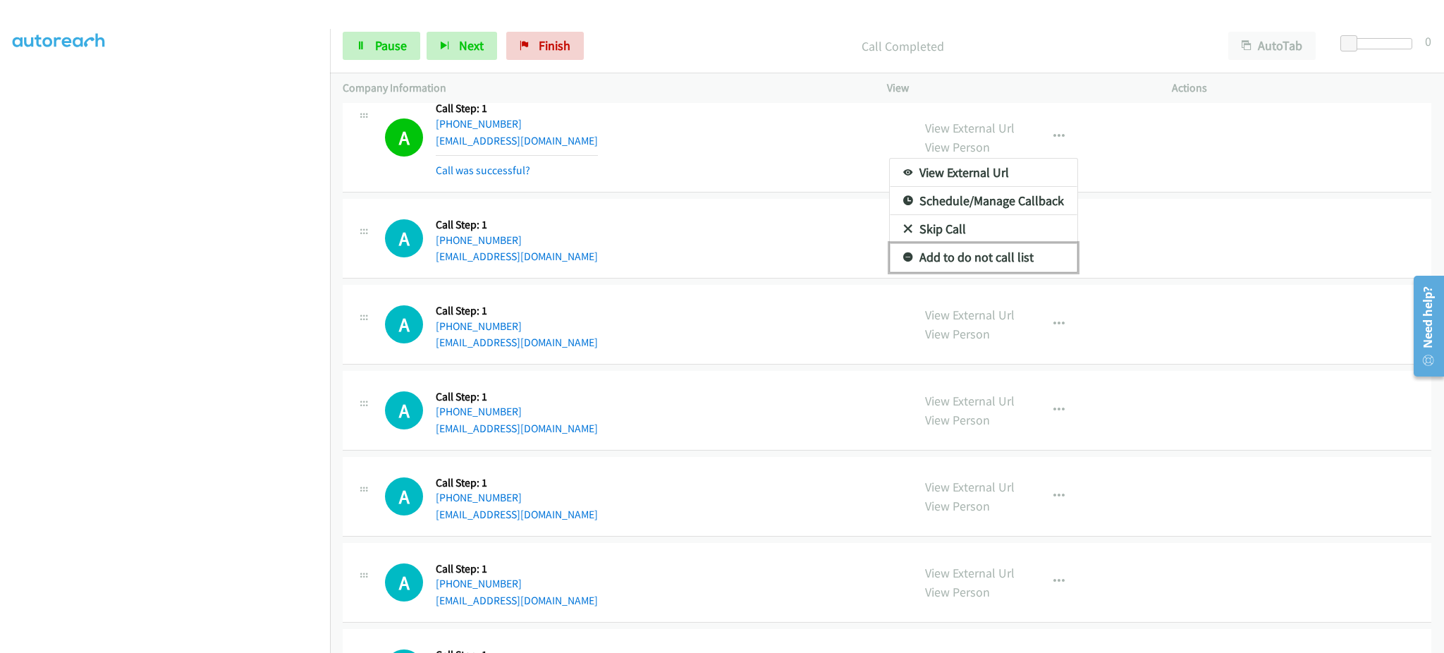
click at [1021, 258] on link "Add to do not call list" at bounding box center [983, 257] width 187 height 28
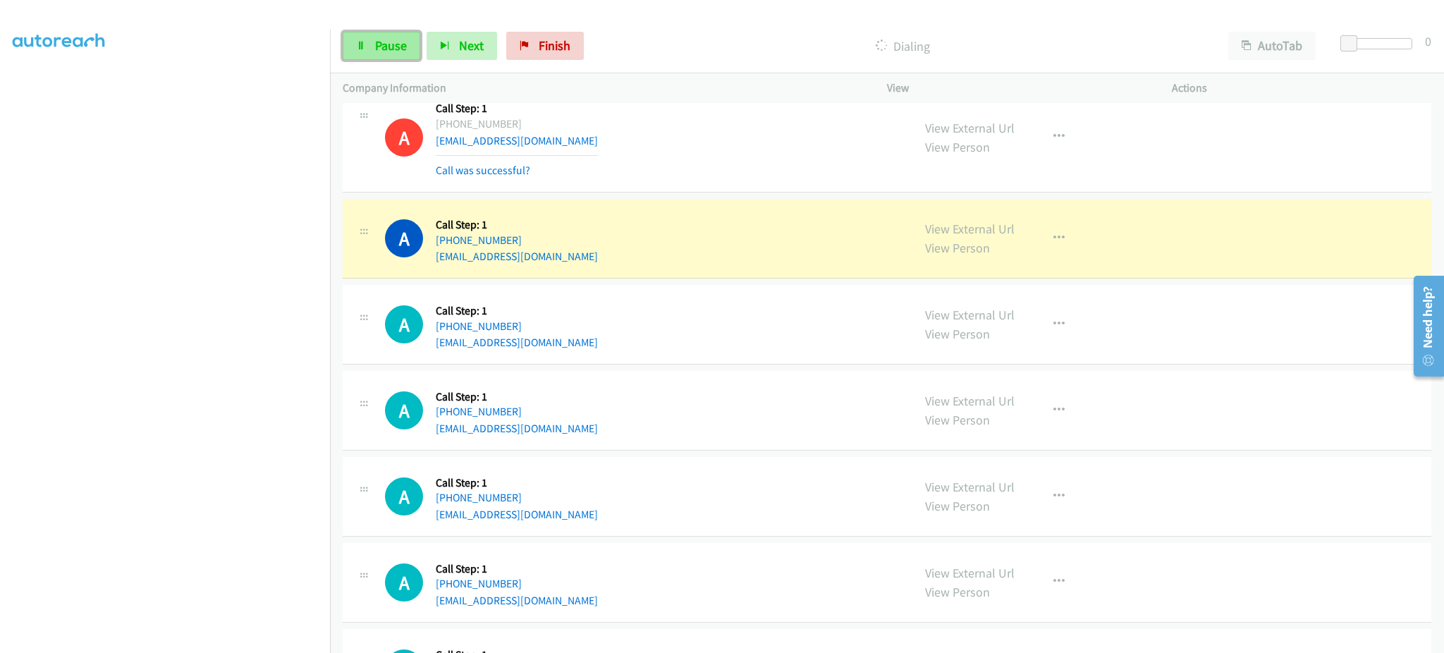
click at [373, 42] on link "Pause" at bounding box center [382, 46] width 78 height 28
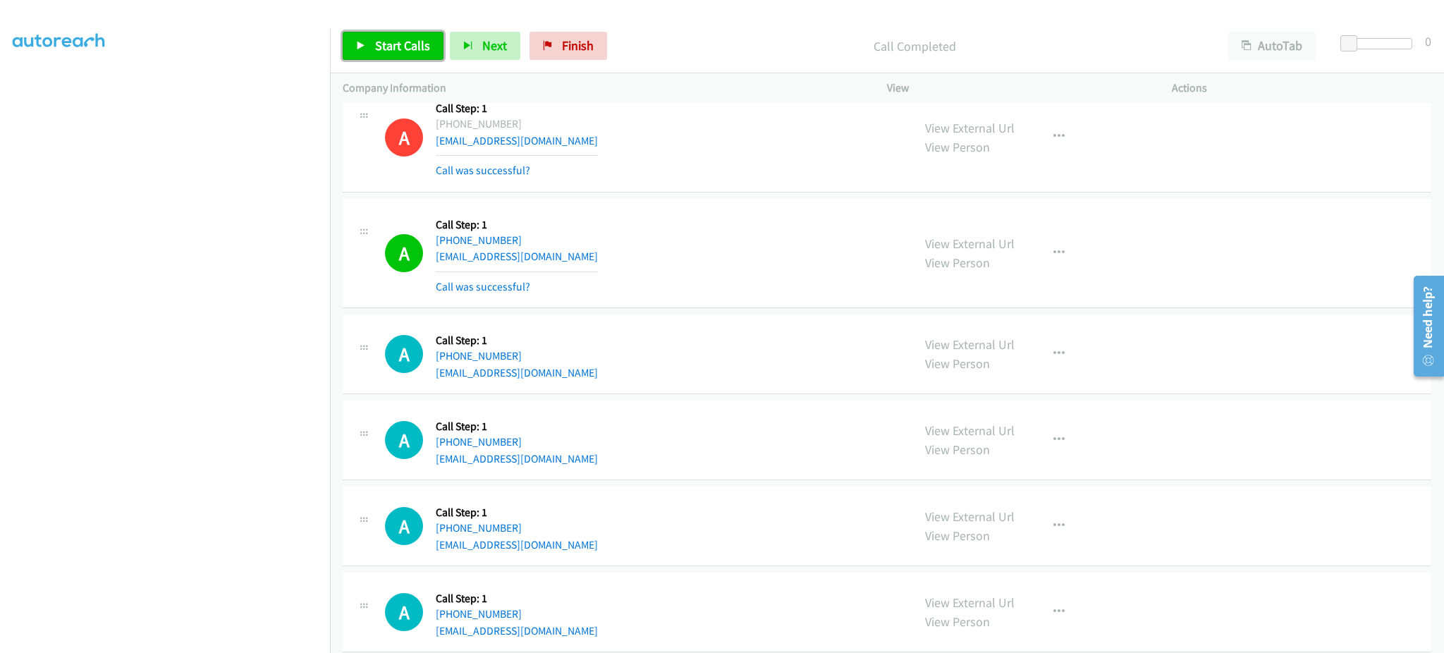
click at [385, 35] on link "Start Calls" at bounding box center [393, 46] width 101 height 28
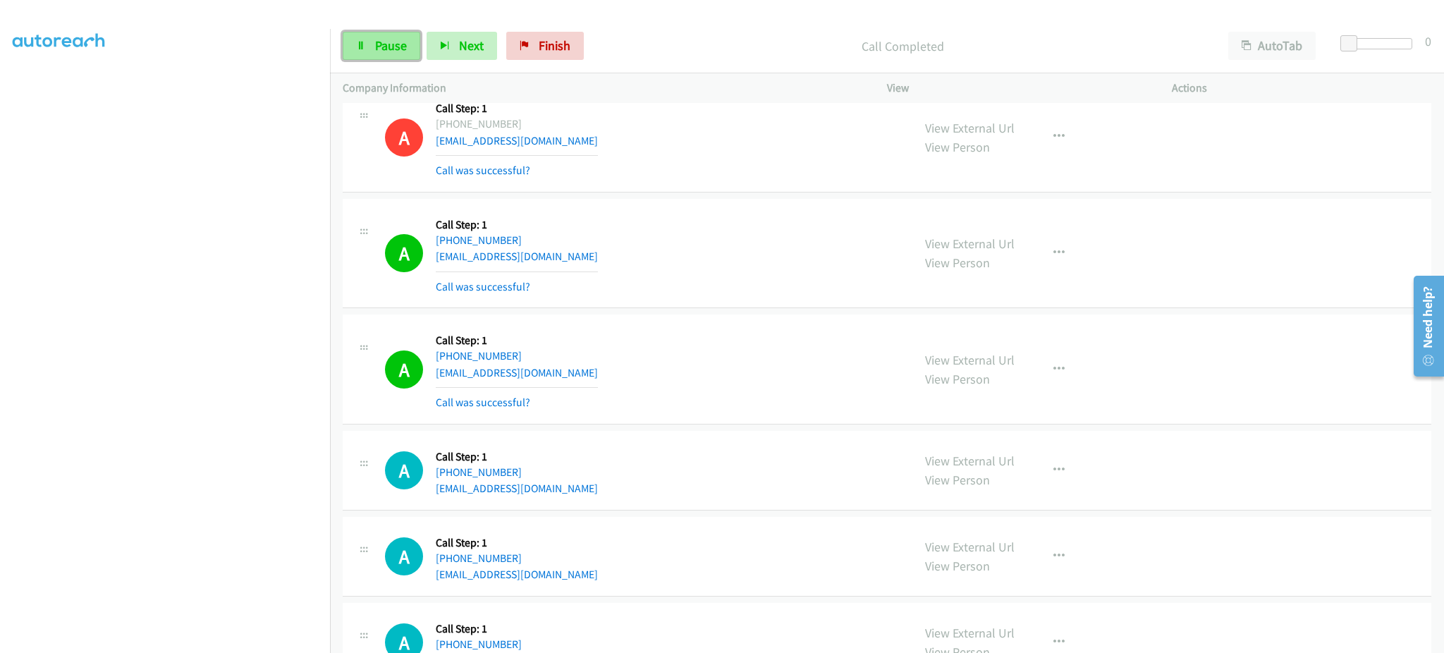
click at [386, 44] on span "Pause" at bounding box center [391, 45] width 32 height 16
click at [367, 34] on link "Start Calls" at bounding box center [393, 46] width 101 height 28
click at [386, 47] on span "Pause" at bounding box center [391, 45] width 32 height 16
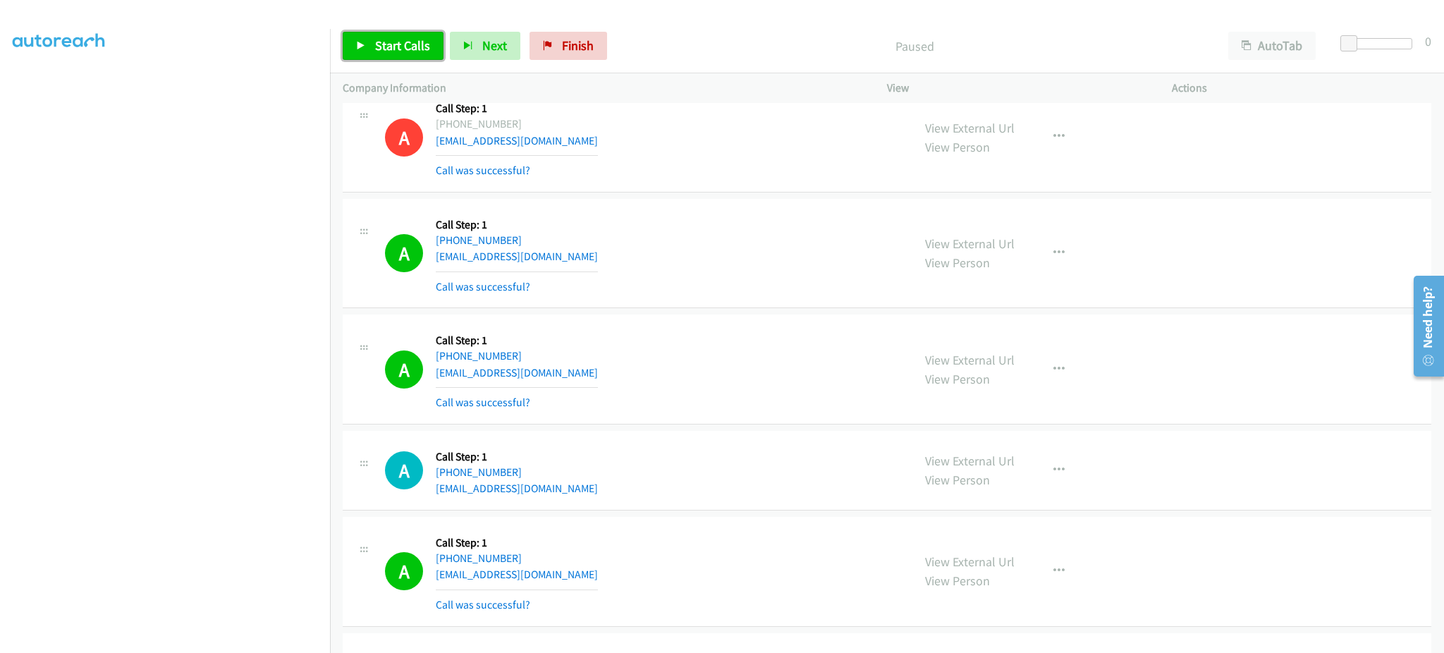
click at [390, 47] on span "Start Calls" at bounding box center [402, 45] width 55 height 16
click at [389, 49] on span "Pause" at bounding box center [391, 45] width 32 height 16
click at [403, 49] on span "Start Calls" at bounding box center [402, 45] width 55 height 16
click at [401, 27] on div "Start Calls Pause Next Finish Dialing AutoTab AutoTab 0" at bounding box center [887, 46] width 1114 height 54
click at [398, 34] on link "Pause" at bounding box center [382, 46] width 78 height 28
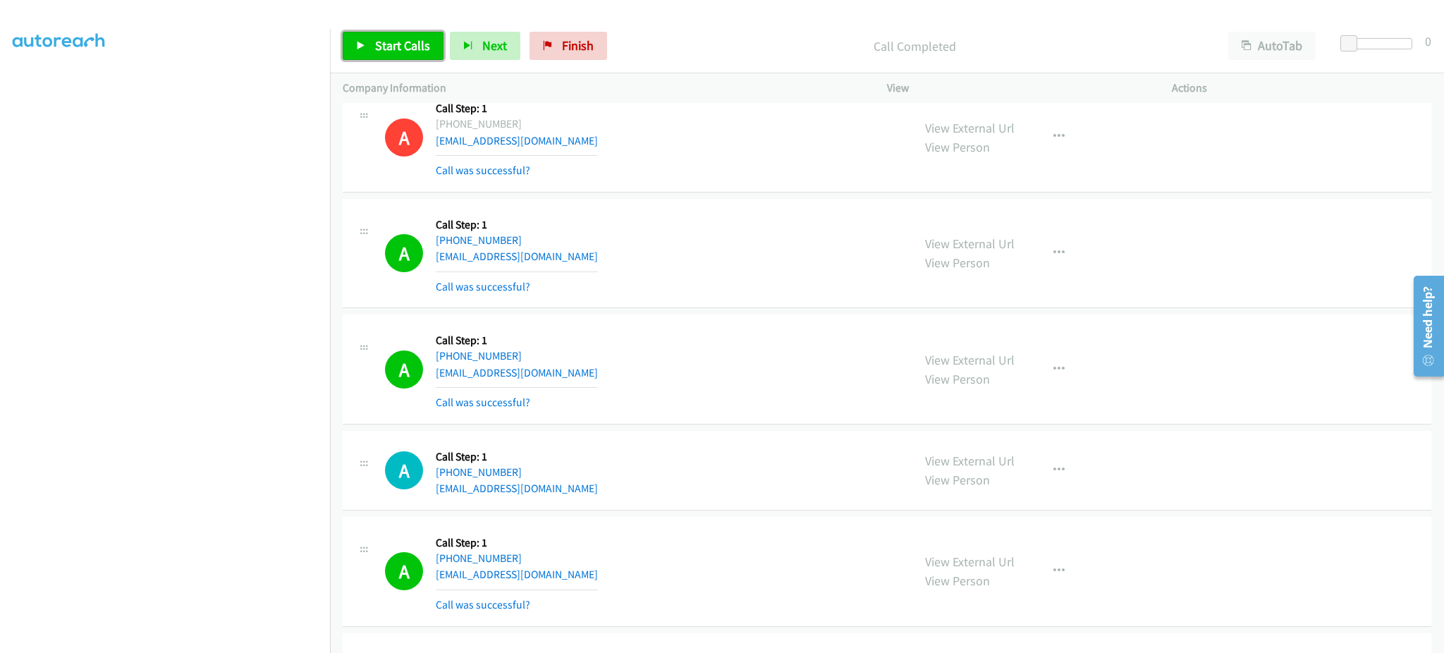
click at [369, 56] on link "Start Calls" at bounding box center [393, 46] width 101 height 28
click at [399, 46] on span "Pause" at bounding box center [391, 45] width 32 height 16
click at [404, 62] on div "Start Calls Pause Next Finish Call Completed AutoTab AutoTab 0" at bounding box center [887, 46] width 1114 height 54
click at [403, 44] on span "Start Calls" at bounding box center [402, 45] width 55 height 16
click at [396, 44] on span "Pause" at bounding box center [391, 45] width 32 height 16
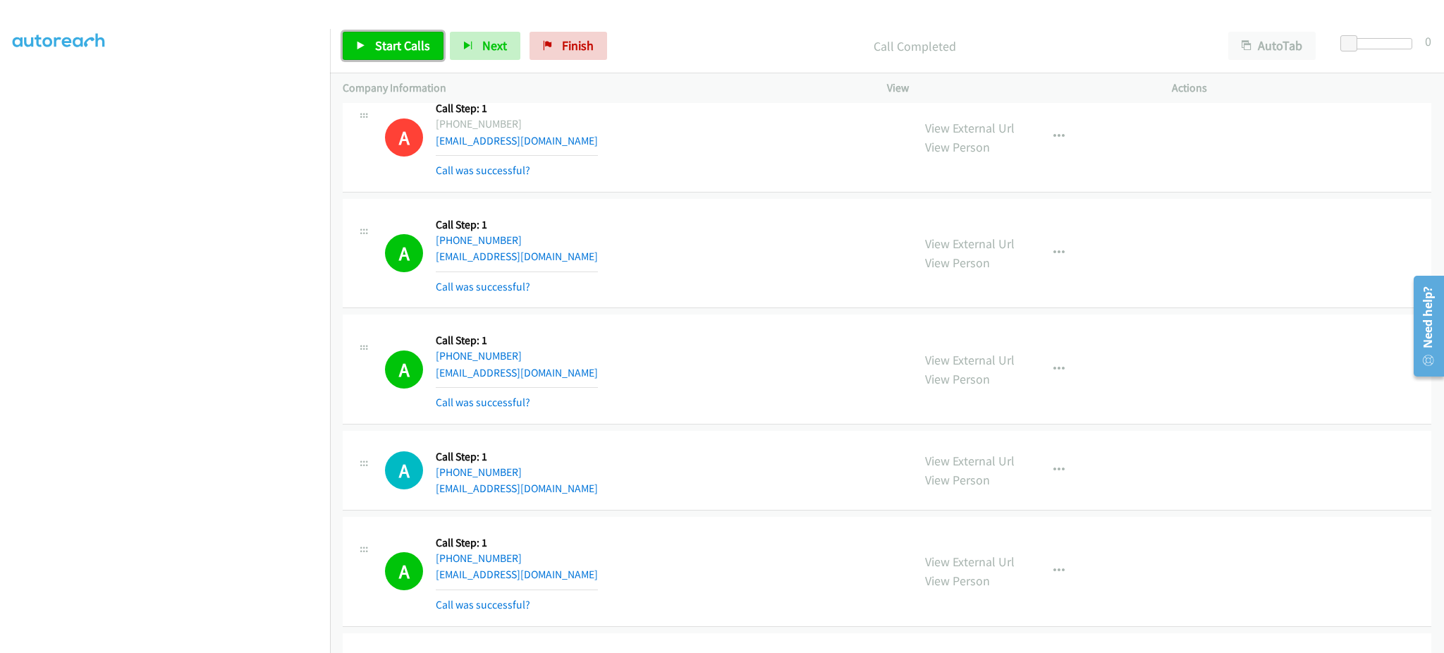
click at [400, 41] on span "Start Calls" at bounding box center [402, 45] width 55 height 16
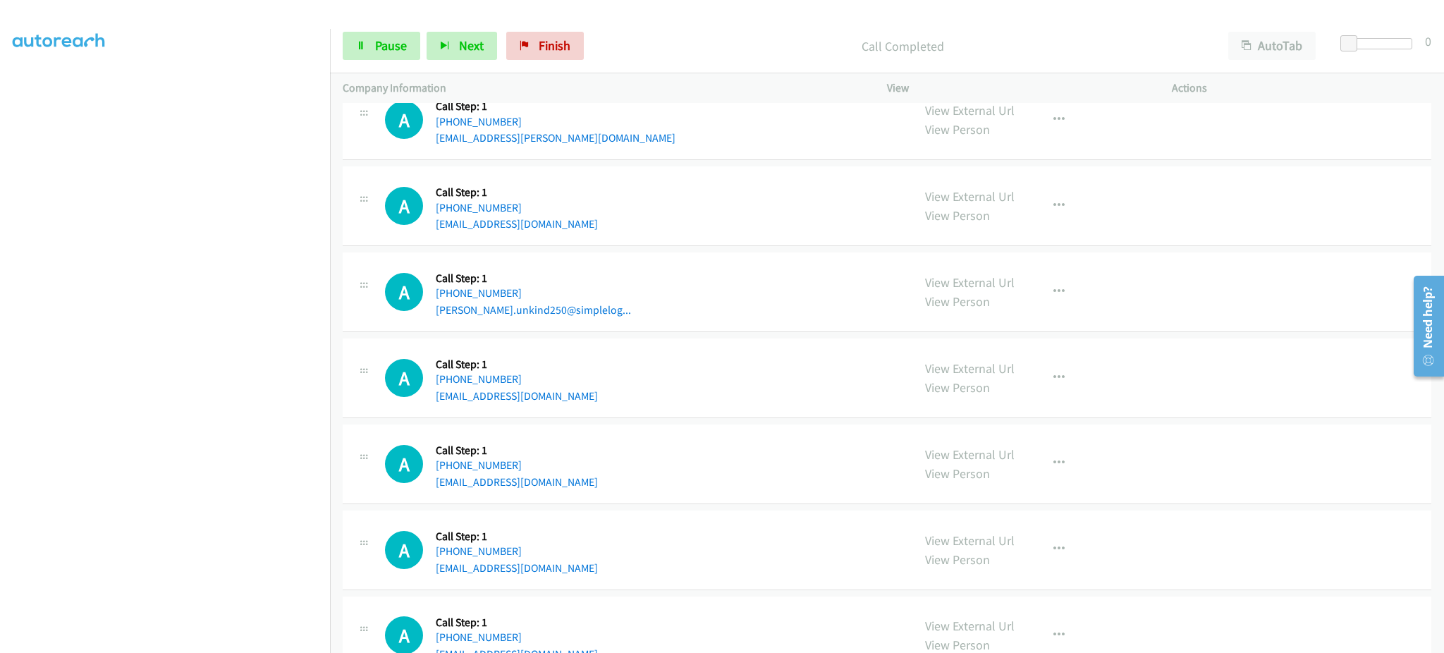
scroll to position [5071, 0]
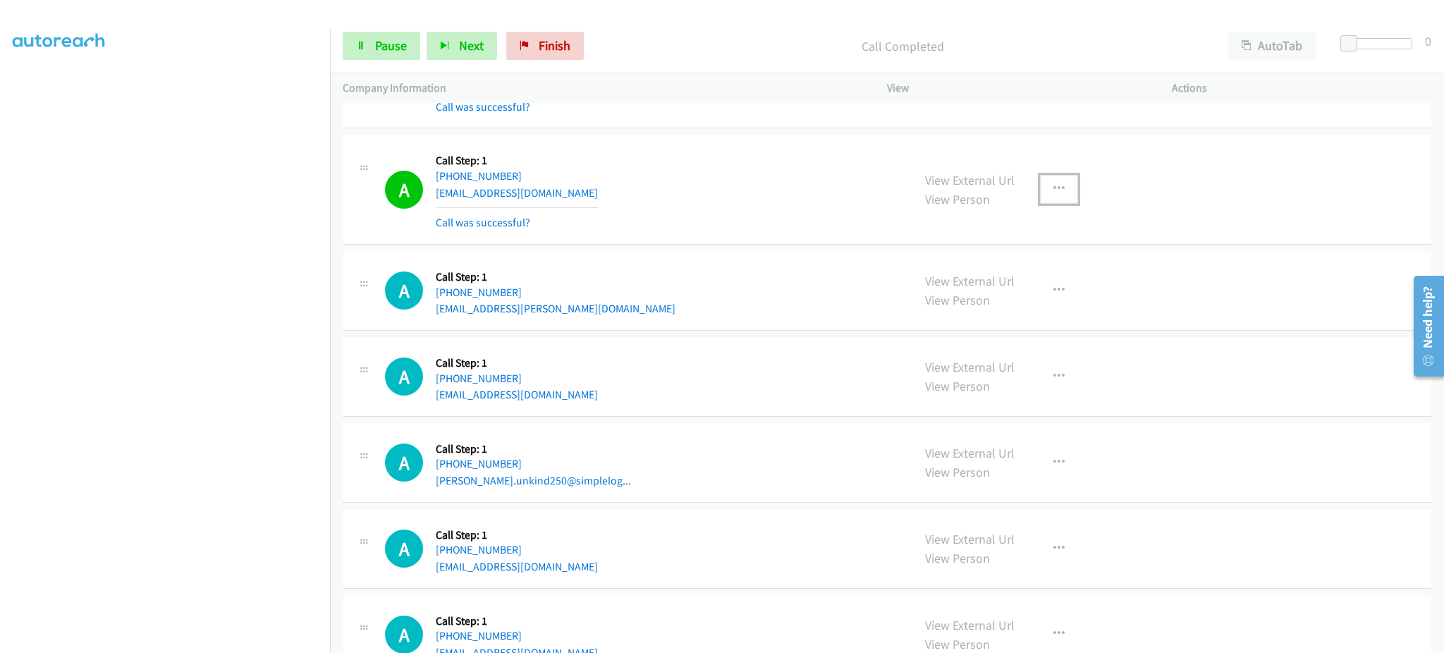
click at [1053, 192] on icon "button" at bounding box center [1058, 188] width 11 height 11
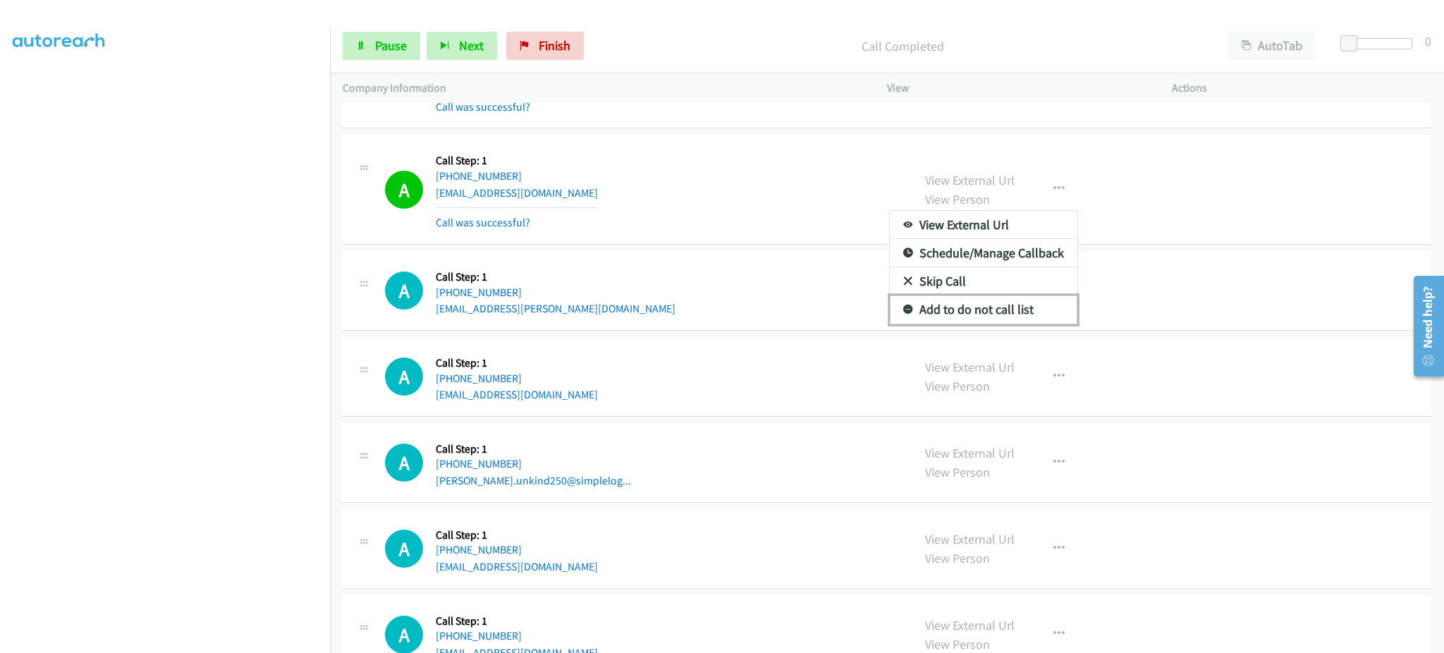
click at [1011, 313] on link "Add to do not call list" at bounding box center [983, 309] width 187 height 28
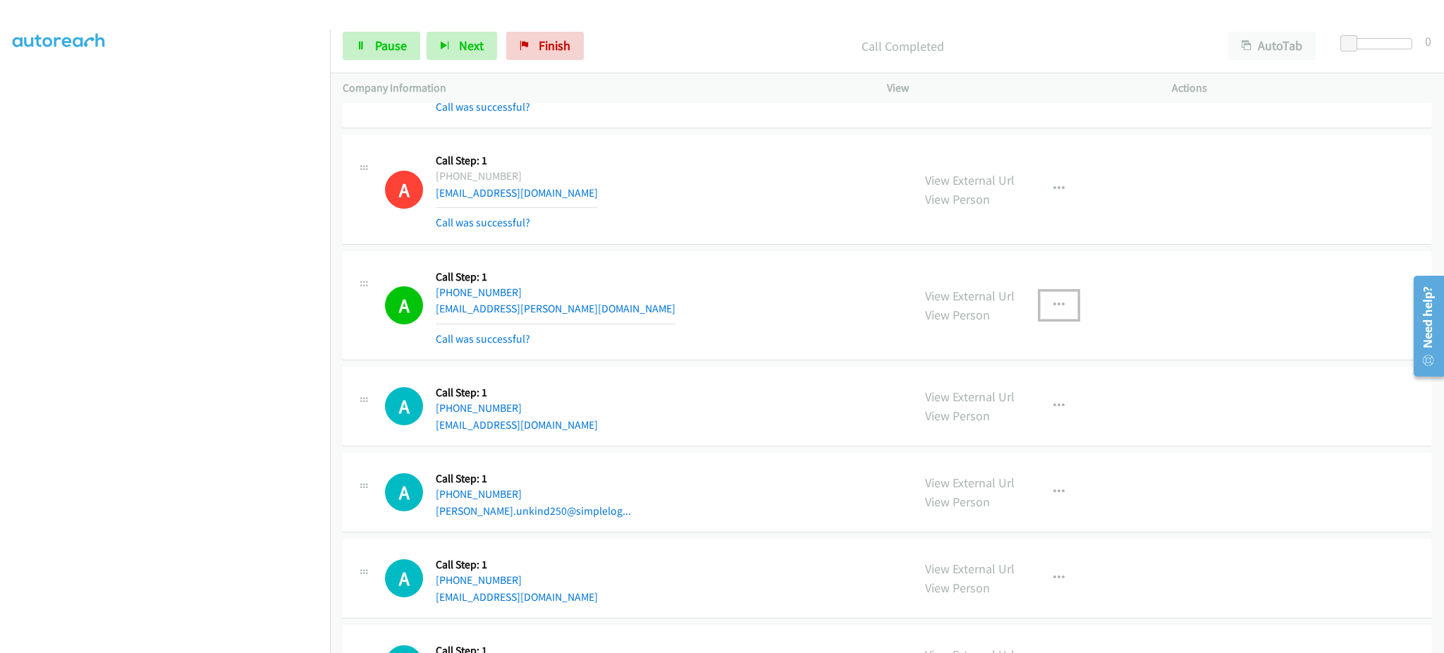
click at [1053, 308] on icon "button" at bounding box center [1058, 305] width 11 height 11
click at [973, 429] on link "Add to do not call list" at bounding box center [983, 426] width 187 height 28
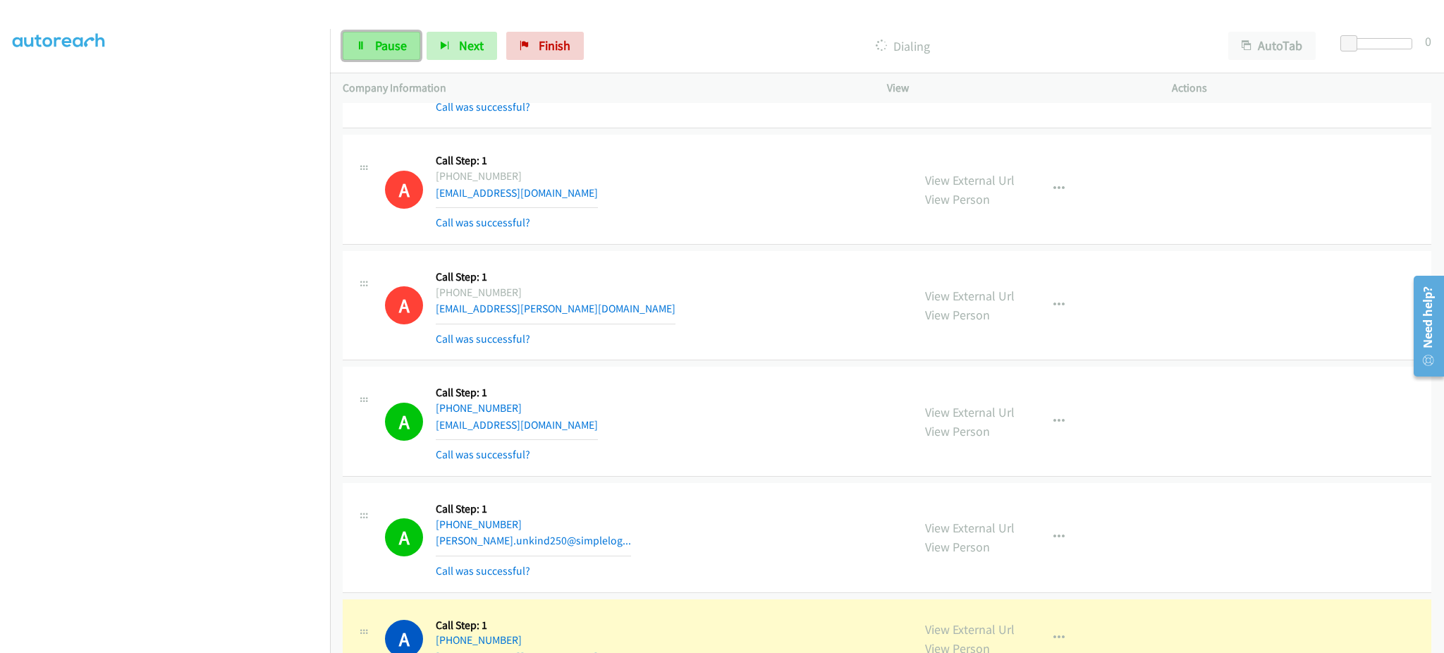
click at [377, 50] on span "Pause" at bounding box center [391, 45] width 32 height 16
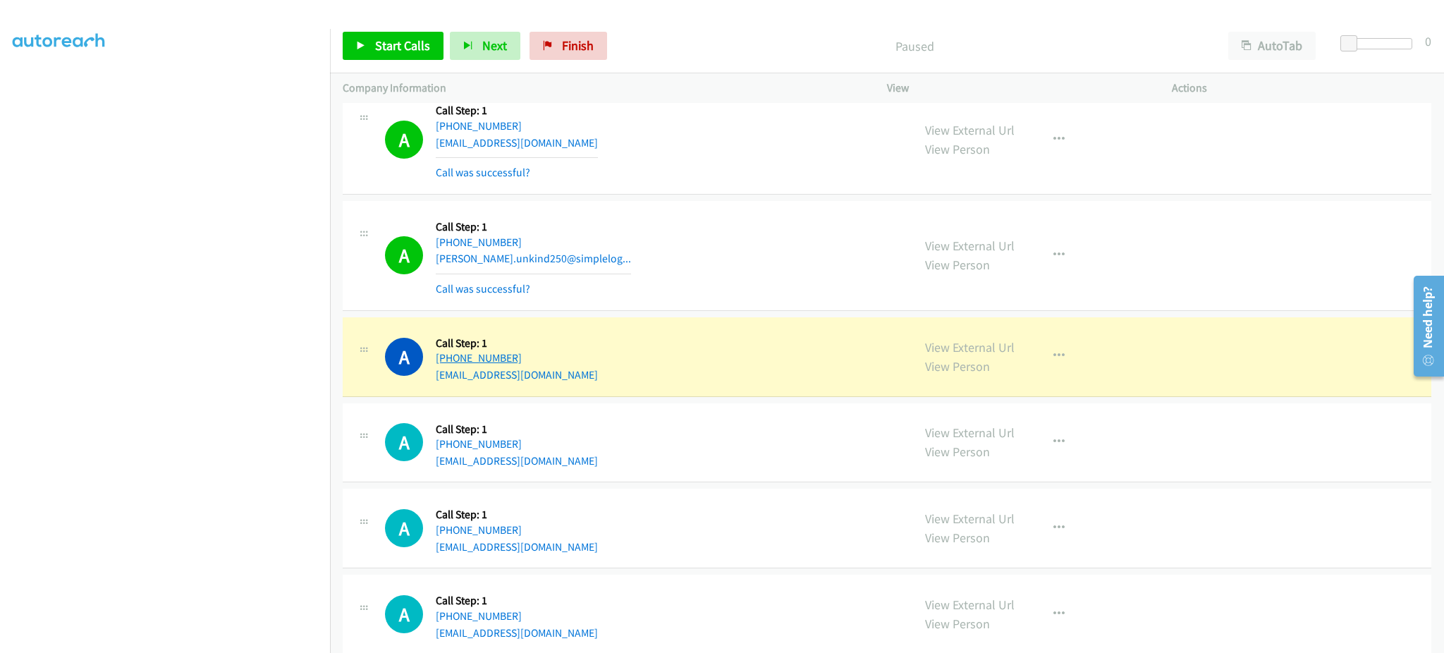
drag, startPoint x: 546, startPoint y: 362, endPoint x: 449, endPoint y: 365, distance: 96.6
click at [449, 365] on div "A Callback Scheduled Call Step: 1 America/New_York [PHONE_NUMBER] [EMAIL_ADDRES…" at bounding box center [642, 357] width 515 height 54
drag, startPoint x: 536, startPoint y: 350, endPoint x: 523, endPoint y: 356, distance: 13.9
click at [522, 355] on div "[PHONE_NUMBER]" at bounding box center [517, 358] width 162 height 17
drag, startPoint x: 530, startPoint y: 364, endPoint x: 446, endPoint y: 367, distance: 83.9
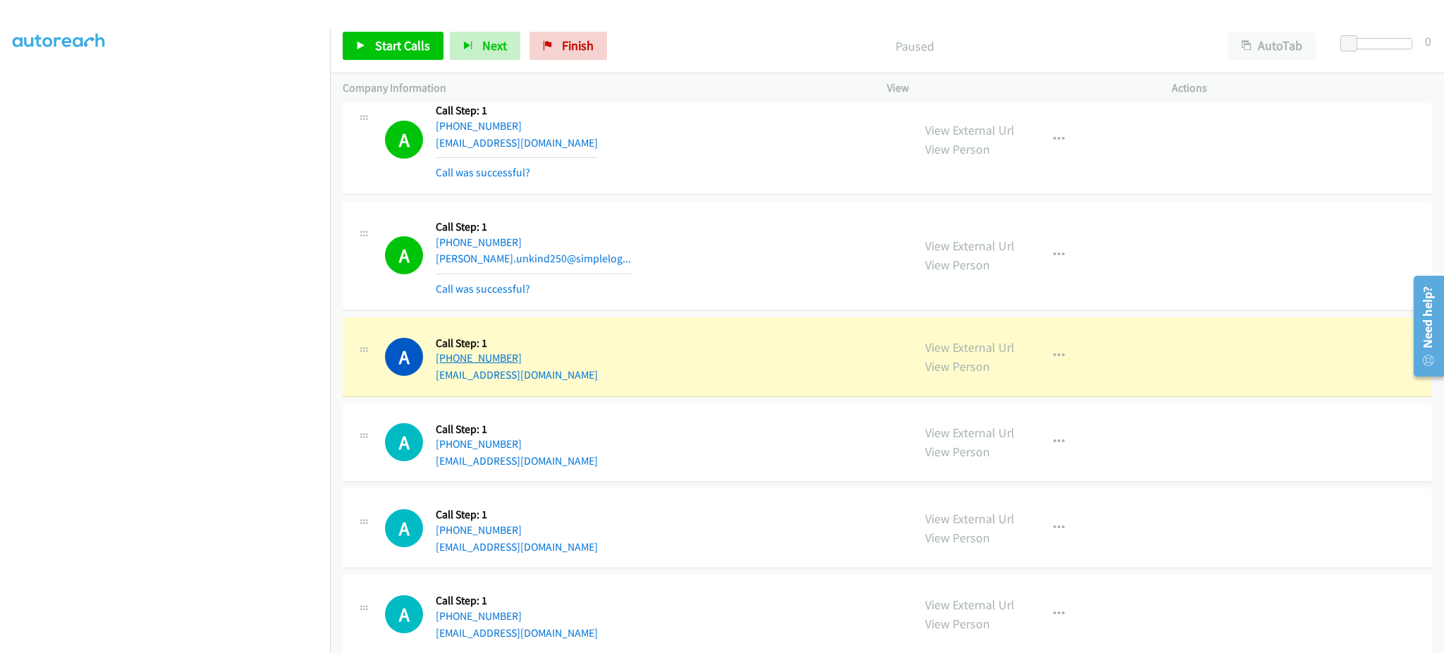
click at [446, 367] on div "[PHONE_NUMBER]" at bounding box center [517, 358] width 162 height 17
copy link "[PHONE_NUMBER]"
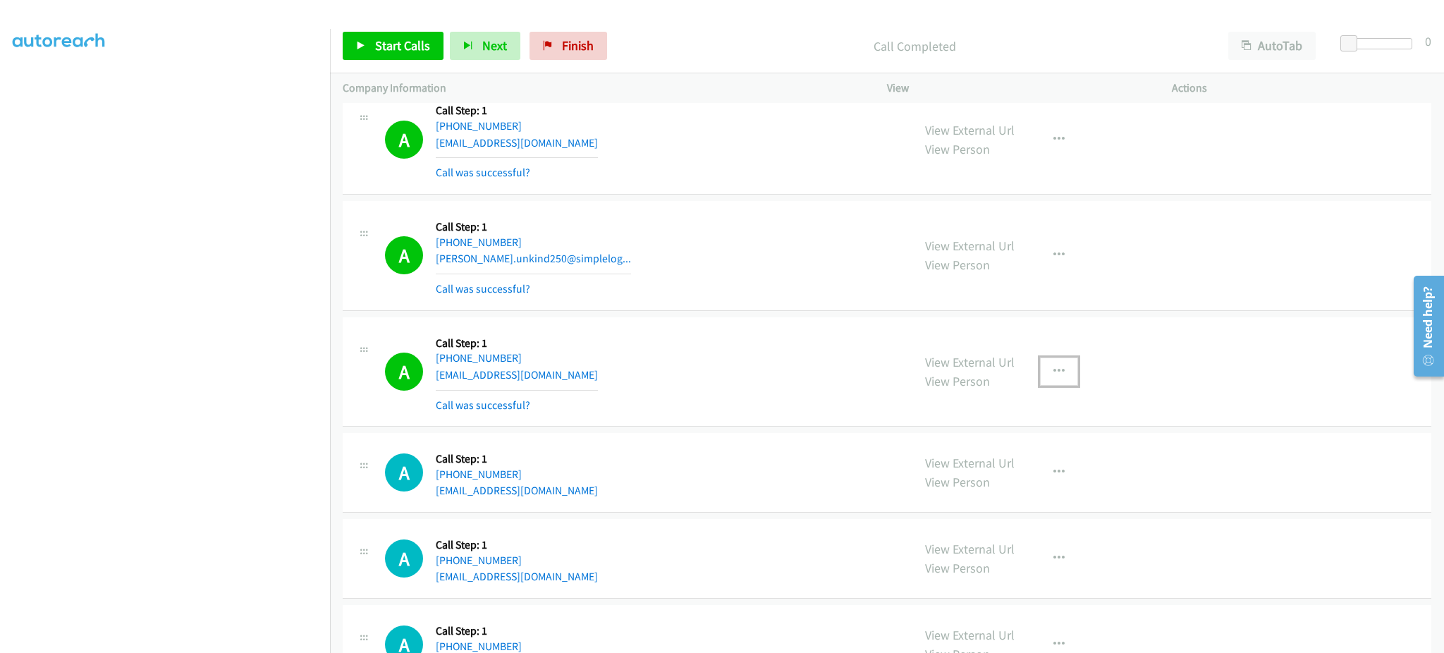
drag, startPoint x: 1050, startPoint y: 372, endPoint x: 1040, endPoint y: 508, distance: 136.5
click at [1053, 373] on icon "button" at bounding box center [1058, 371] width 11 height 11
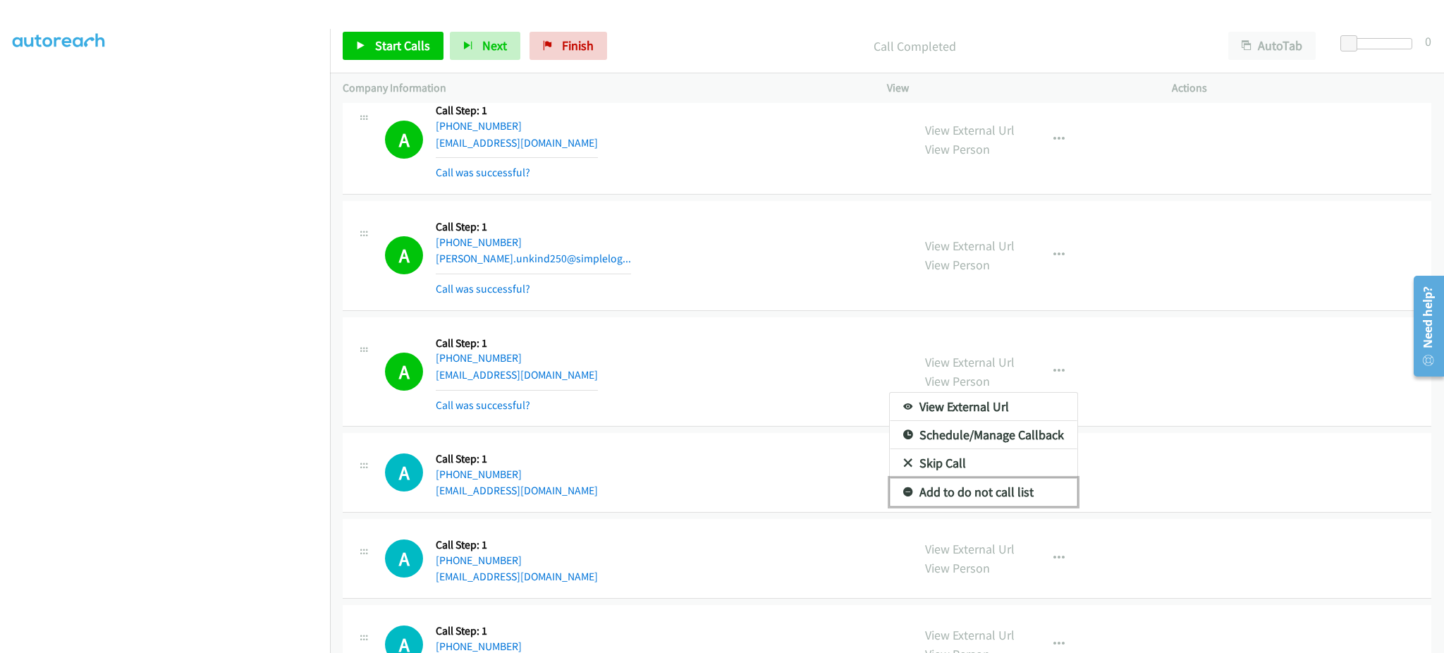
click at [1030, 496] on link "Add to do not call list" at bounding box center [983, 492] width 187 height 28
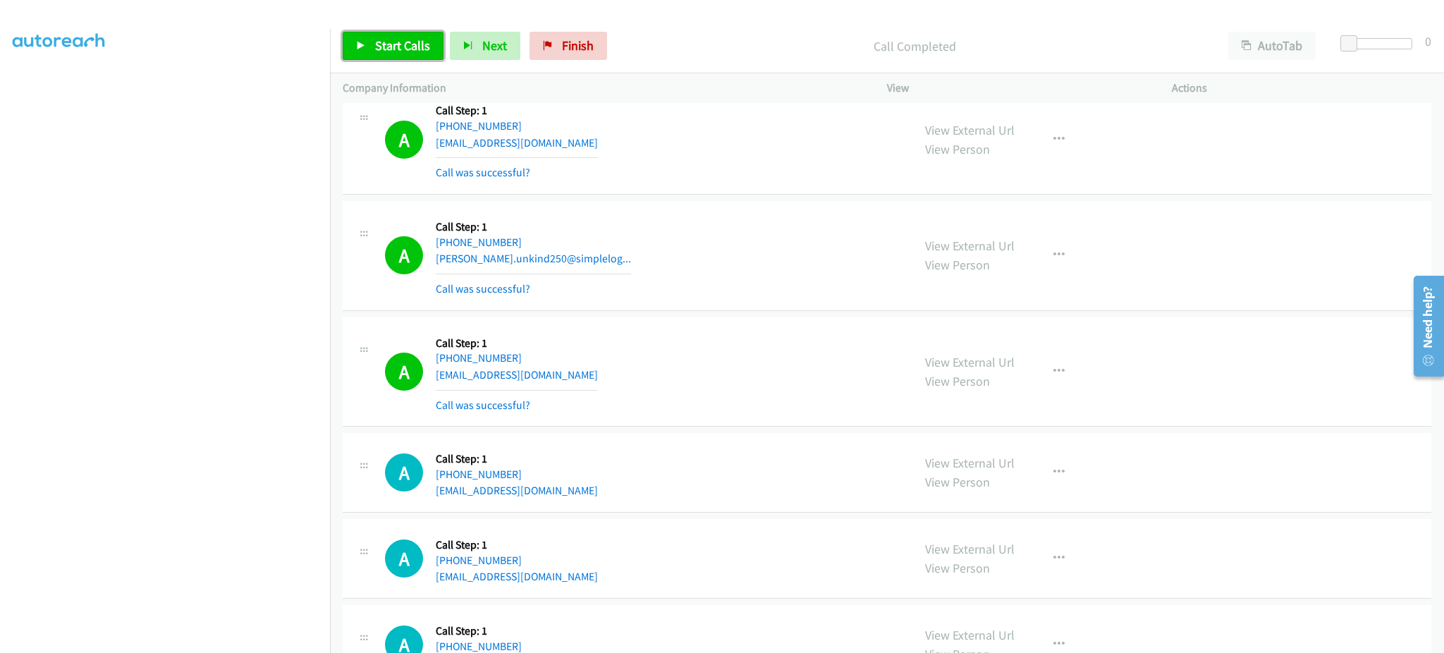
click at [403, 38] on span "Start Calls" at bounding box center [402, 45] width 55 height 16
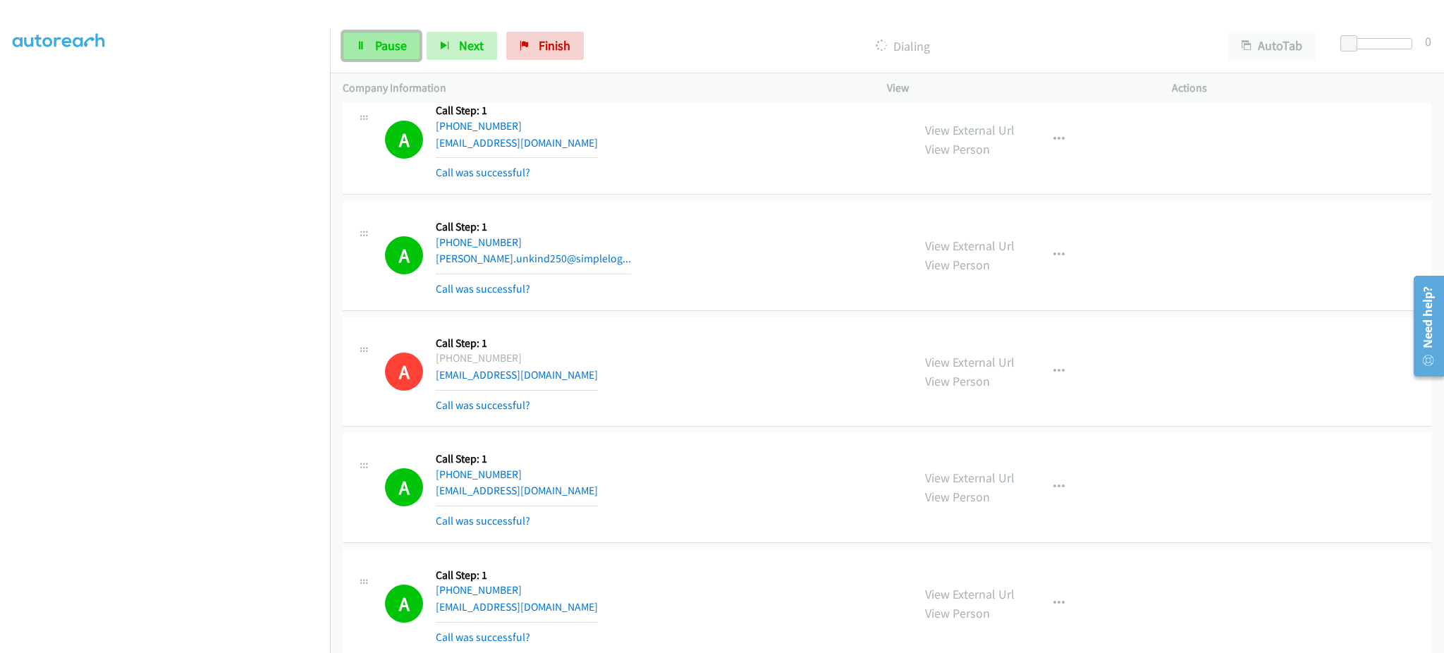
click at [393, 45] on span "Pause" at bounding box center [391, 45] width 32 height 16
click at [380, 38] on span "Start Calls" at bounding box center [402, 45] width 55 height 16
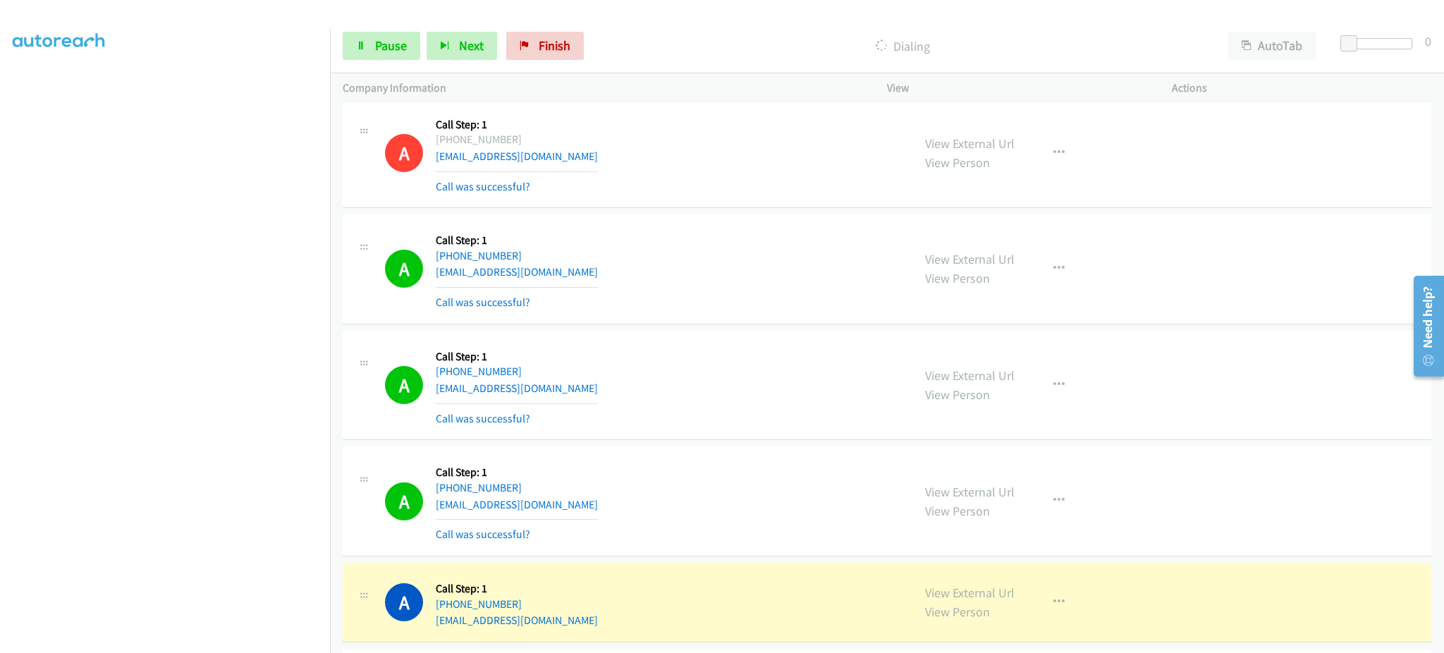
scroll to position [5846, 0]
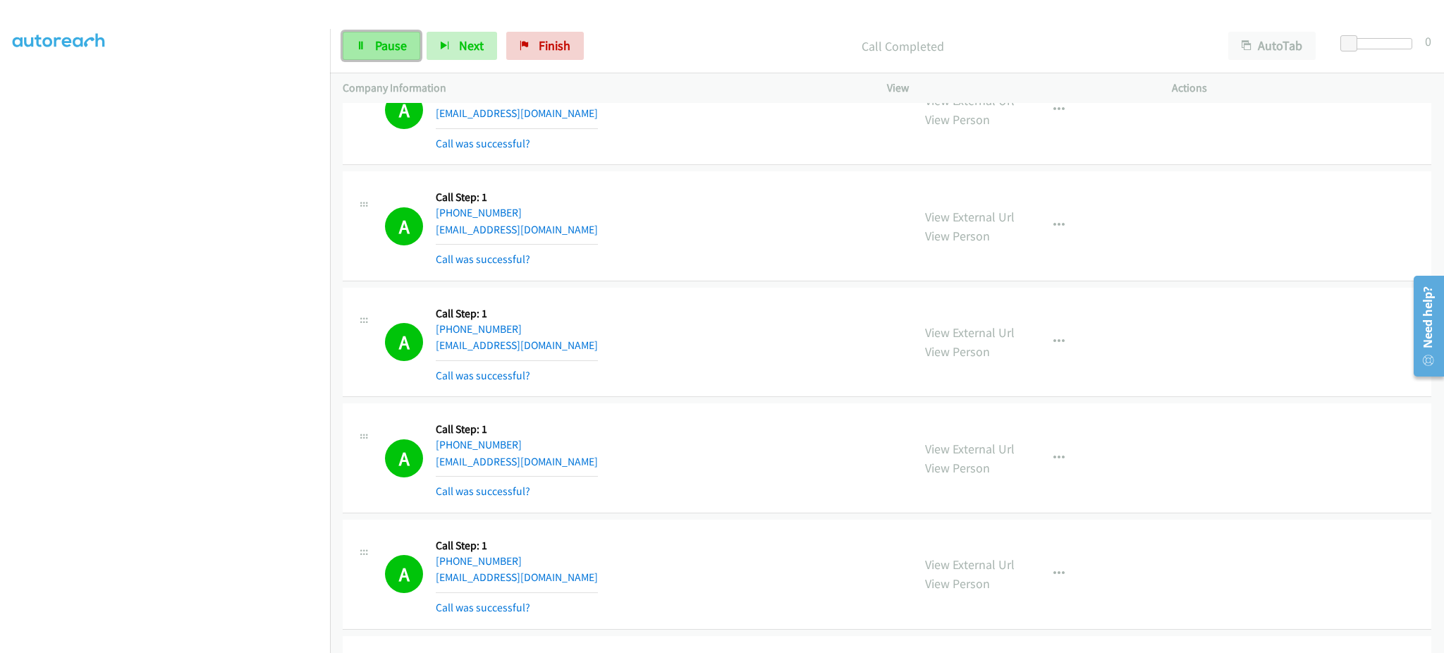
click at [380, 42] on span "Pause" at bounding box center [391, 45] width 32 height 16
click at [411, 50] on span "Start Calls" at bounding box center [402, 45] width 55 height 16
click at [386, 39] on span "Pause" at bounding box center [391, 45] width 32 height 16
click at [416, 47] on span "Start Calls" at bounding box center [402, 45] width 55 height 16
click at [396, 59] on link "Pause" at bounding box center [382, 46] width 78 height 28
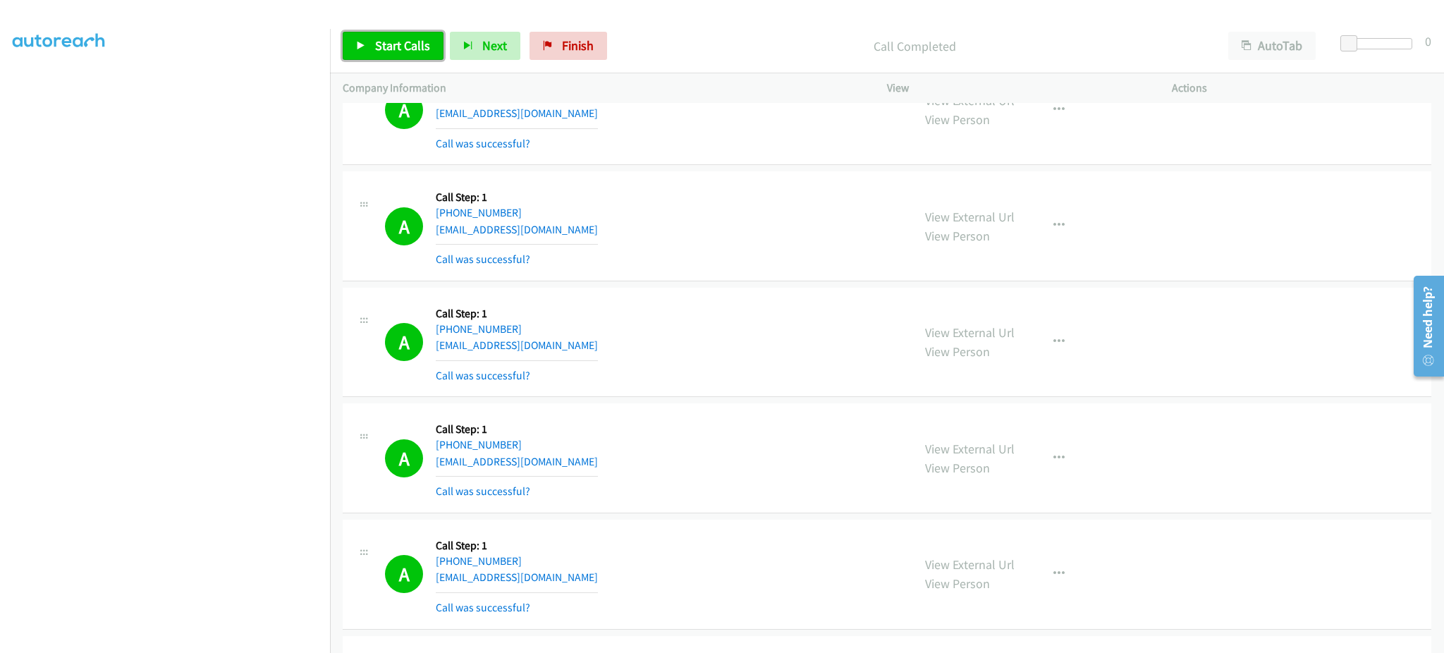
click at [408, 41] on span "Start Calls" at bounding box center [402, 45] width 55 height 16
click at [402, 54] on link "Pause" at bounding box center [382, 46] width 78 height 28
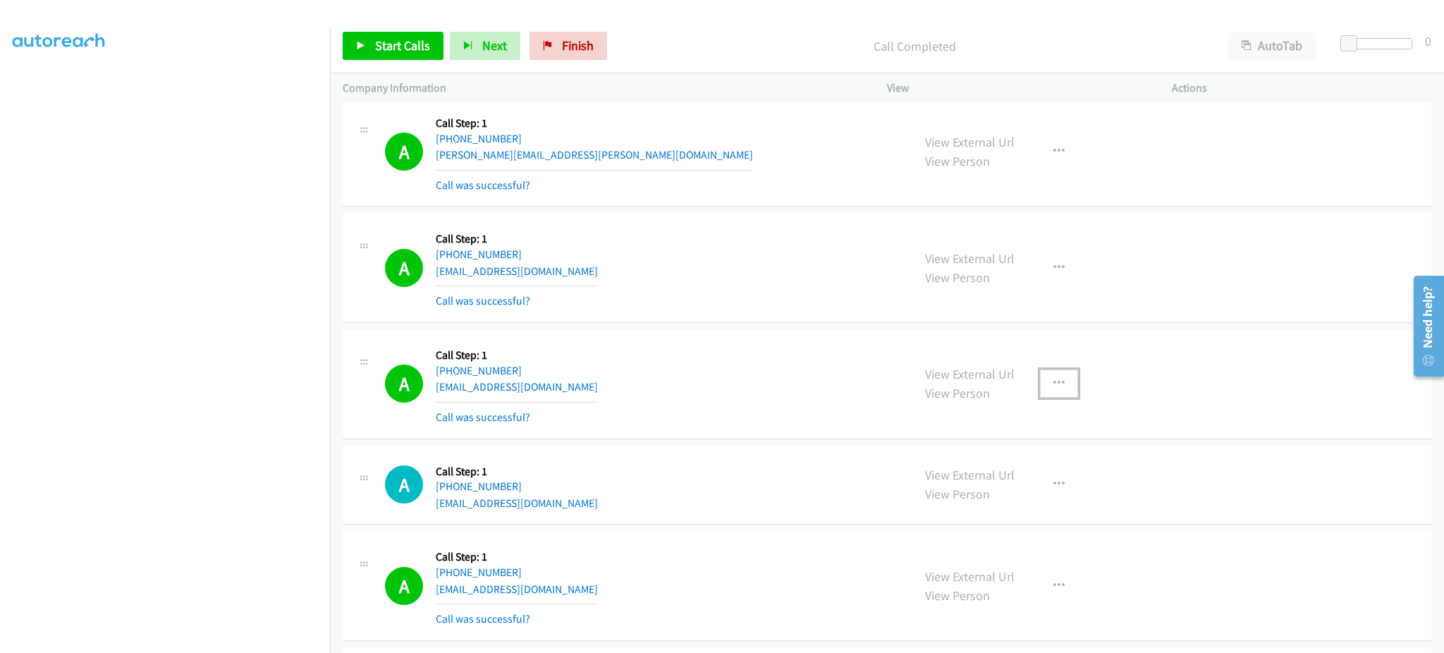
drag, startPoint x: 1052, startPoint y: 381, endPoint x: 1047, endPoint y: 401, distance: 20.3
click at [1053, 381] on icon "button" at bounding box center [1058, 383] width 11 height 11
click at [1011, 511] on link "Add to do not call list" at bounding box center [983, 504] width 187 height 28
click at [390, 48] on span "Start Calls" at bounding box center [402, 45] width 55 height 16
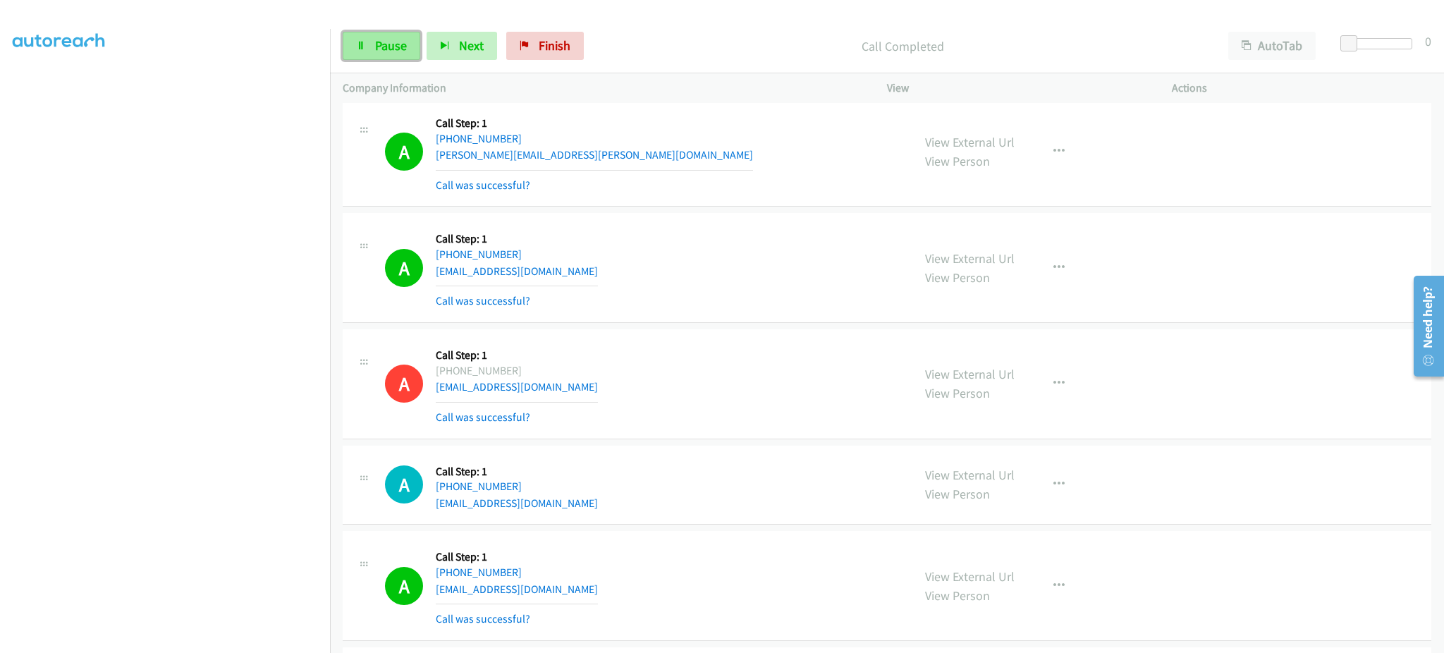
click at [383, 43] on span "Pause" at bounding box center [391, 45] width 32 height 16
click at [393, 21] on div "Start Calls Pause Next Finish Call Completed AutoTab AutoTab 0" at bounding box center [887, 46] width 1114 height 54
click at [395, 43] on span "Start Calls" at bounding box center [402, 45] width 55 height 16
click at [388, 53] on span "Pause" at bounding box center [391, 45] width 32 height 16
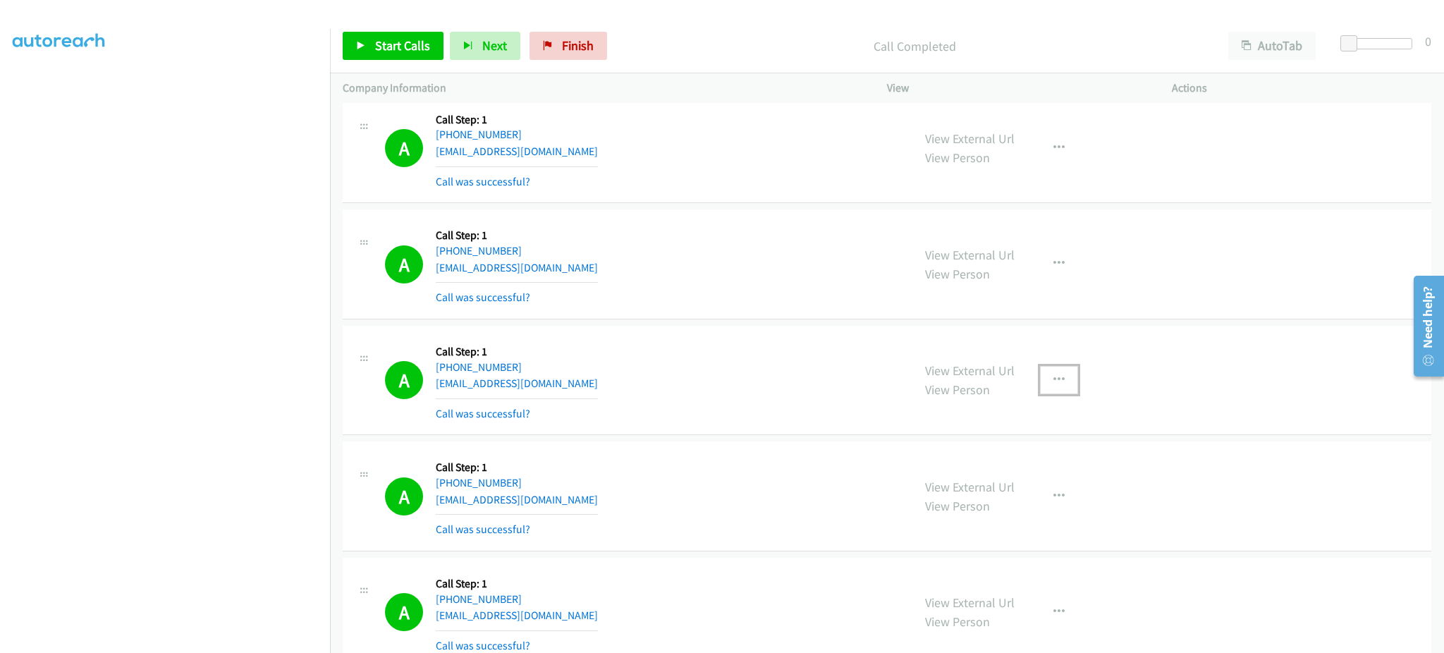
click at [1053, 383] on icon "button" at bounding box center [1058, 379] width 11 height 11
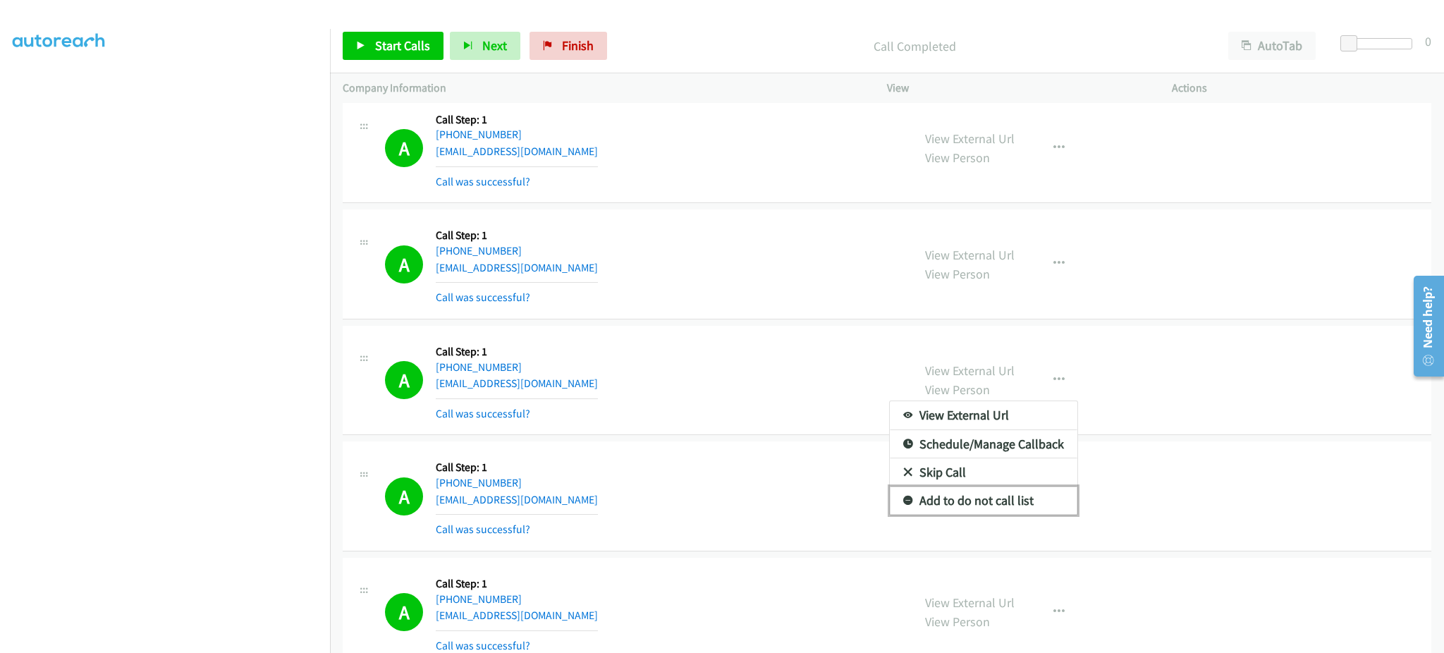
click at [1021, 492] on link "Add to do not call list" at bounding box center [983, 500] width 187 height 28
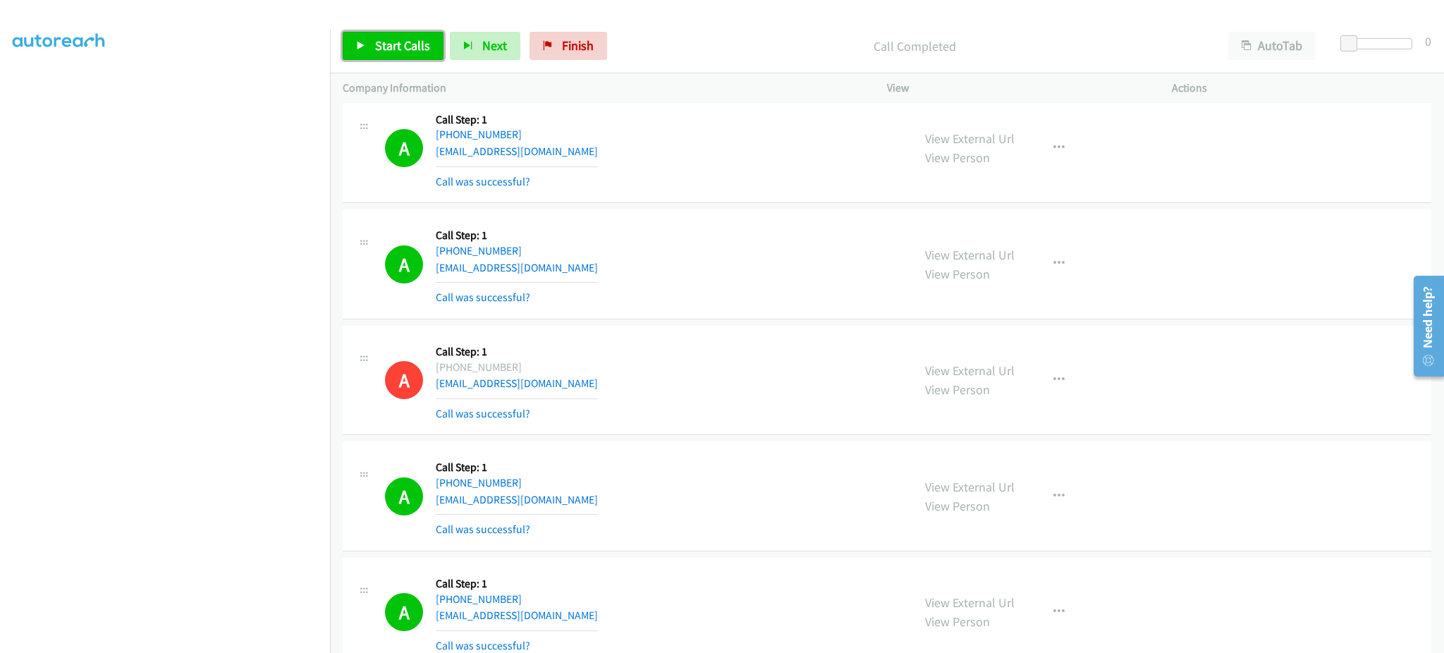
click at [378, 46] on span "Start Calls" at bounding box center [402, 45] width 55 height 16
click at [372, 54] on link "Pause" at bounding box center [382, 46] width 78 height 28
